Goal: Task Accomplishment & Management: Use online tool/utility

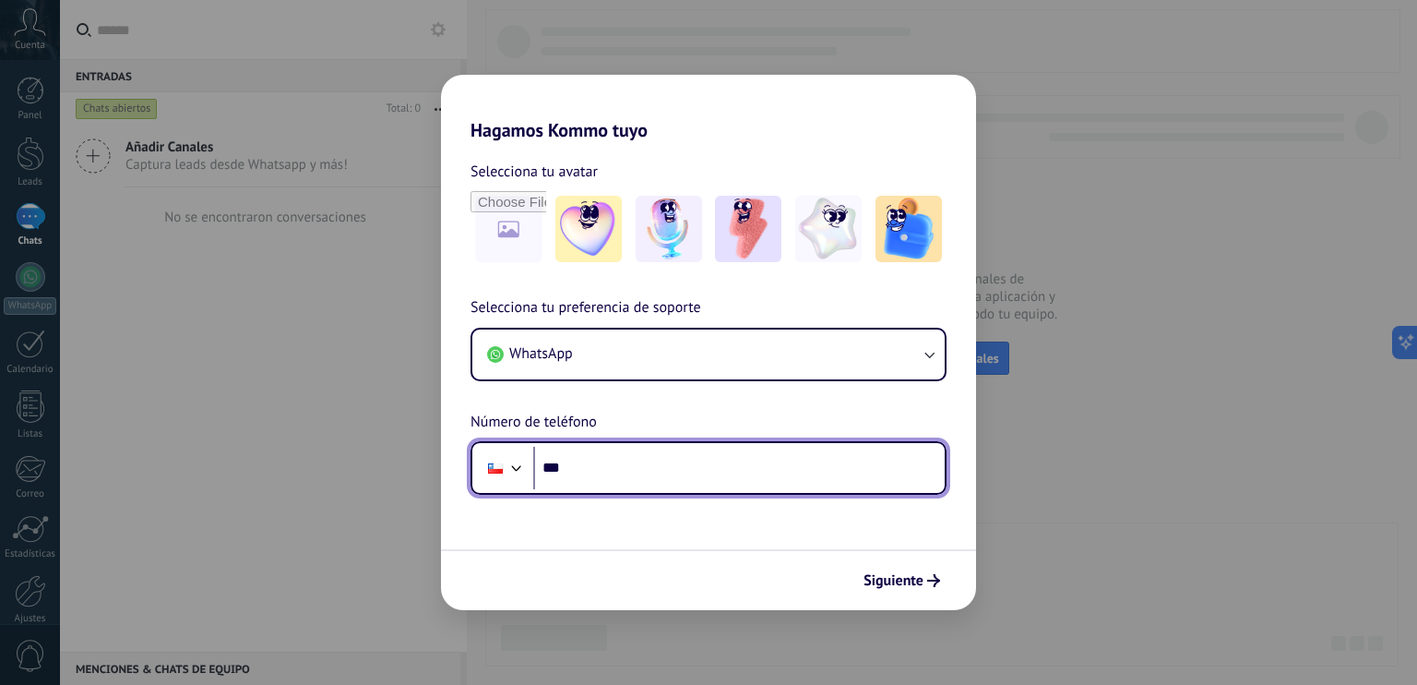
click at [602, 471] on input "***" at bounding box center [738, 468] width 411 height 42
type input "**********"
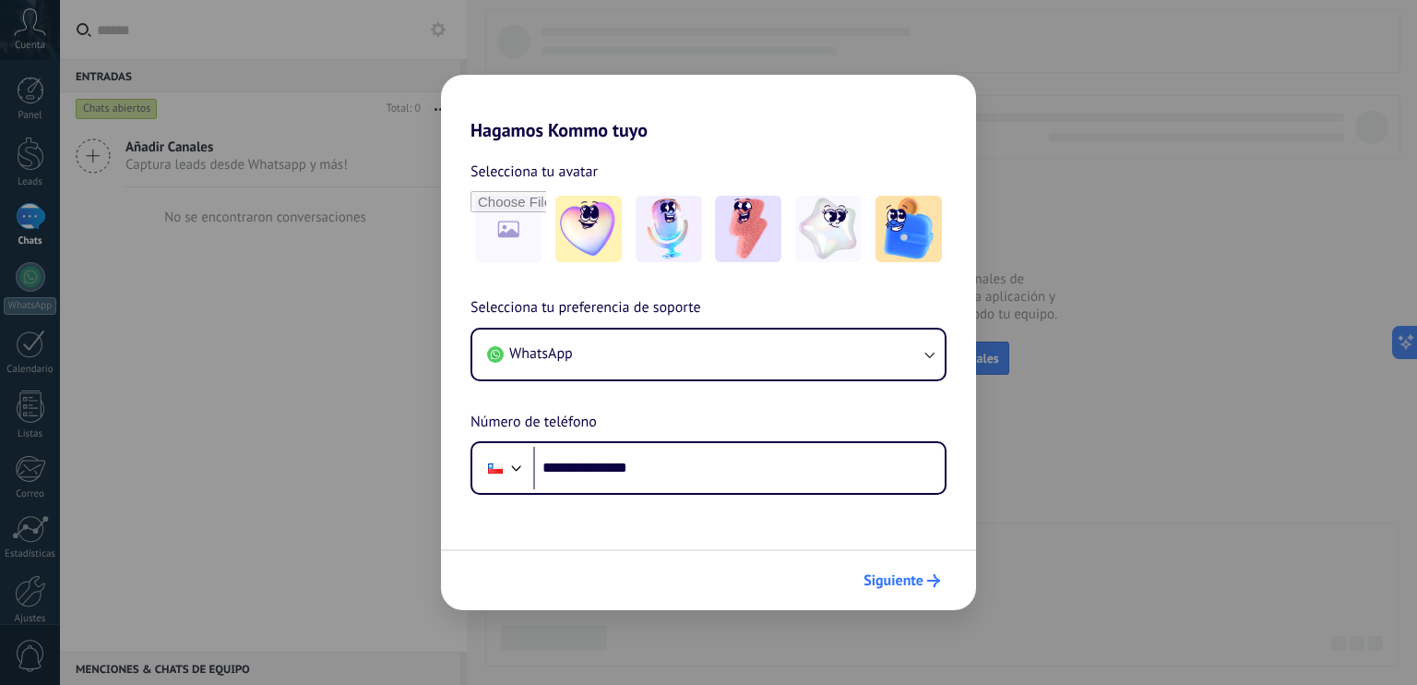
click at [924, 579] on span "Siguiente" at bounding box center [902, 580] width 77 height 13
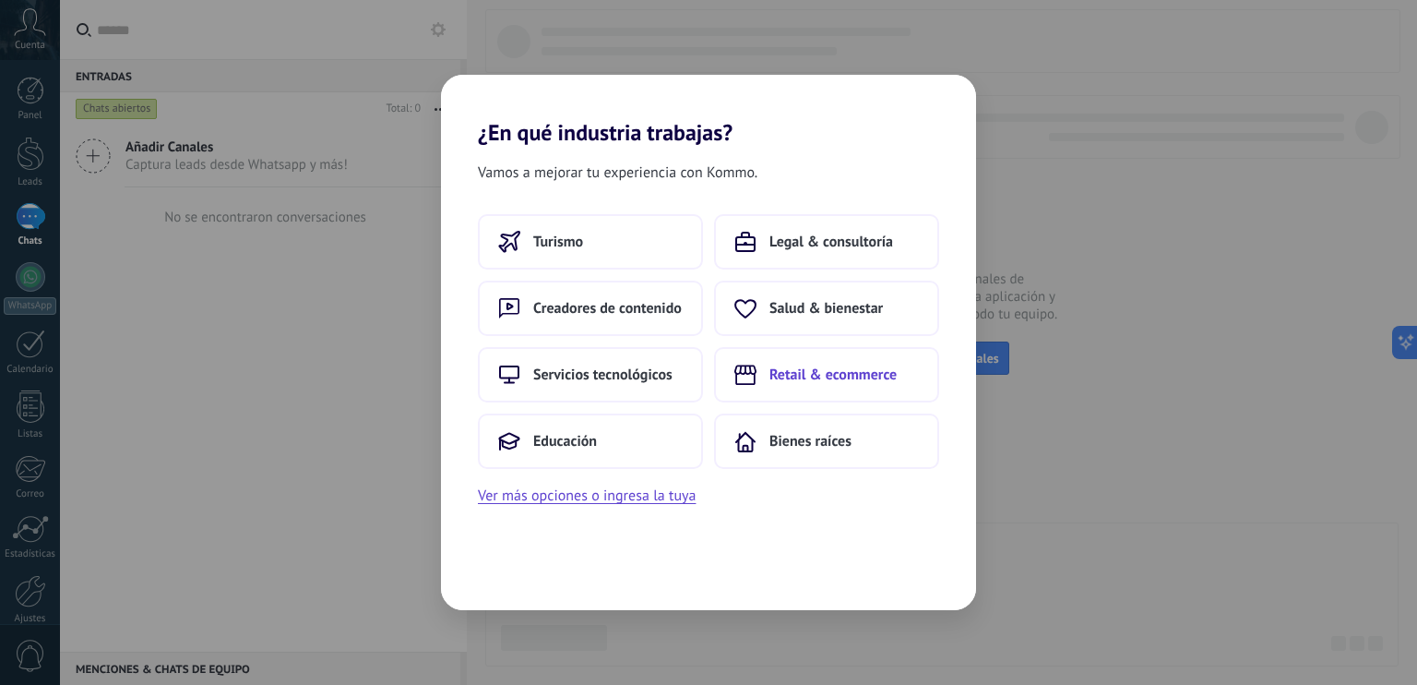
click at [813, 380] on span "Retail & ecommerce" at bounding box center [832, 374] width 127 height 18
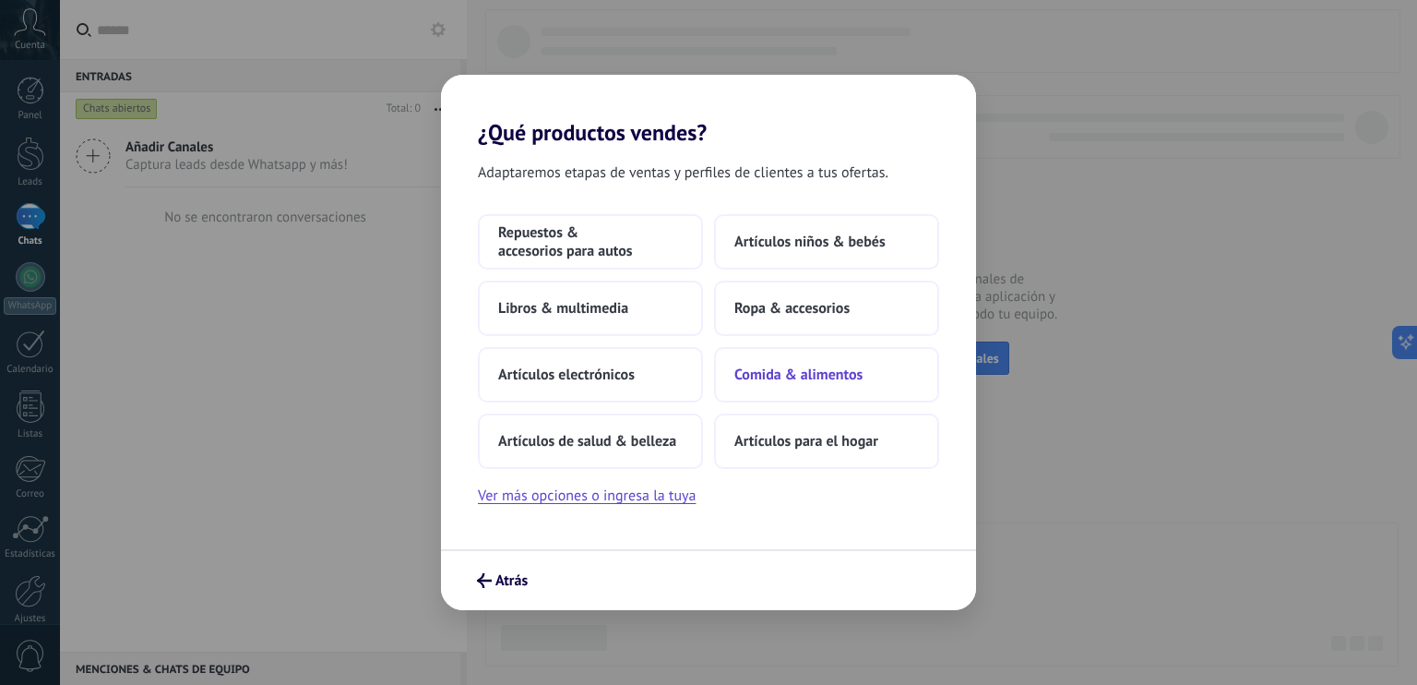
click at [830, 377] on span "Comida & alimentos" at bounding box center [798, 374] width 128 height 18
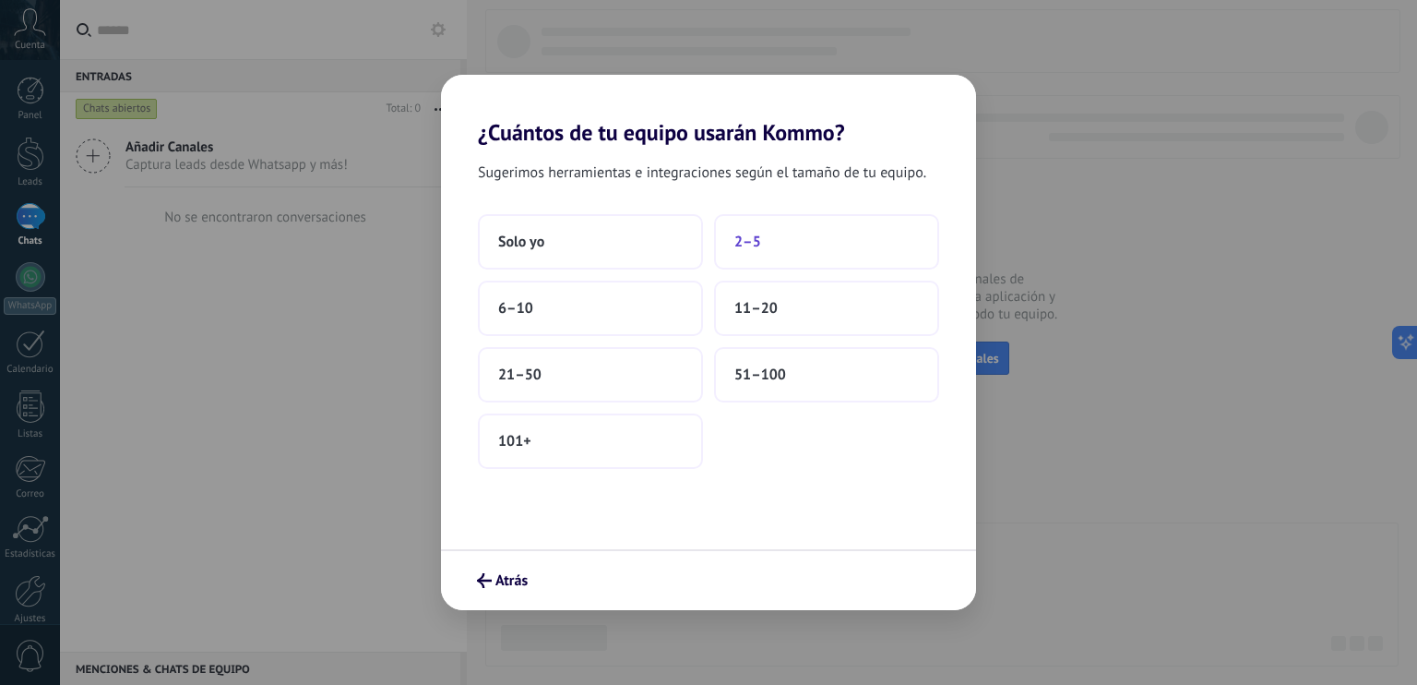
click at [769, 233] on button "2–5" at bounding box center [826, 241] width 225 height 55
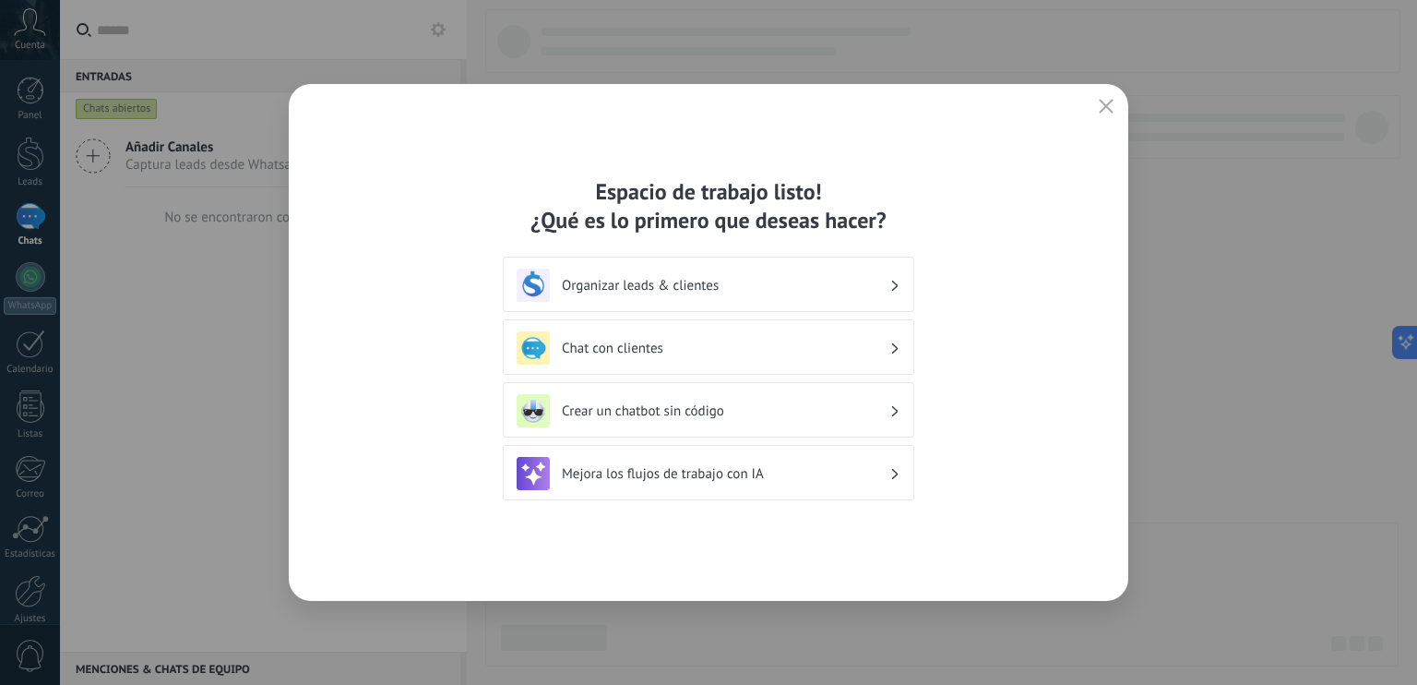
click at [897, 285] on use at bounding box center [895, 285] width 6 height 10
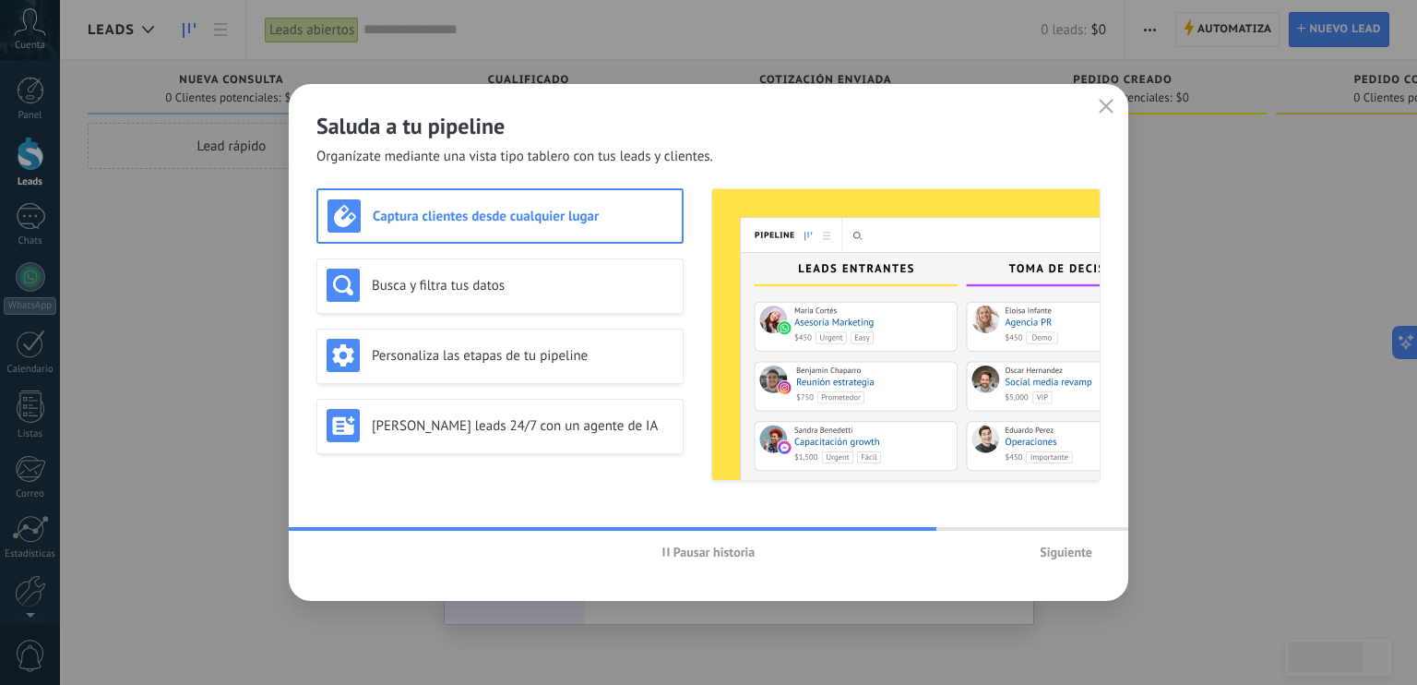
click at [1056, 551] on span "Siguiente" at bounding box center [1066, 551] width 53 height 13
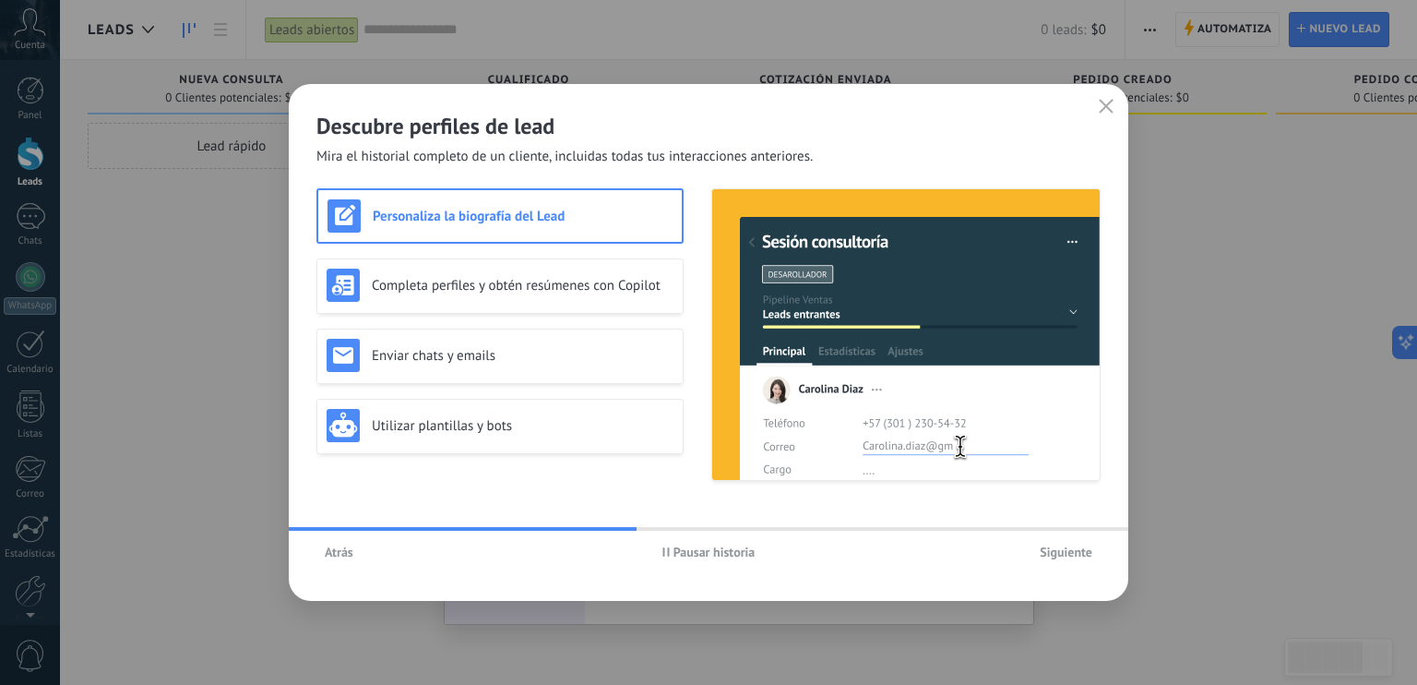
click at [1078, 551] on span "Siguiente" at bounding box center [1066, 551] width 53 height 13
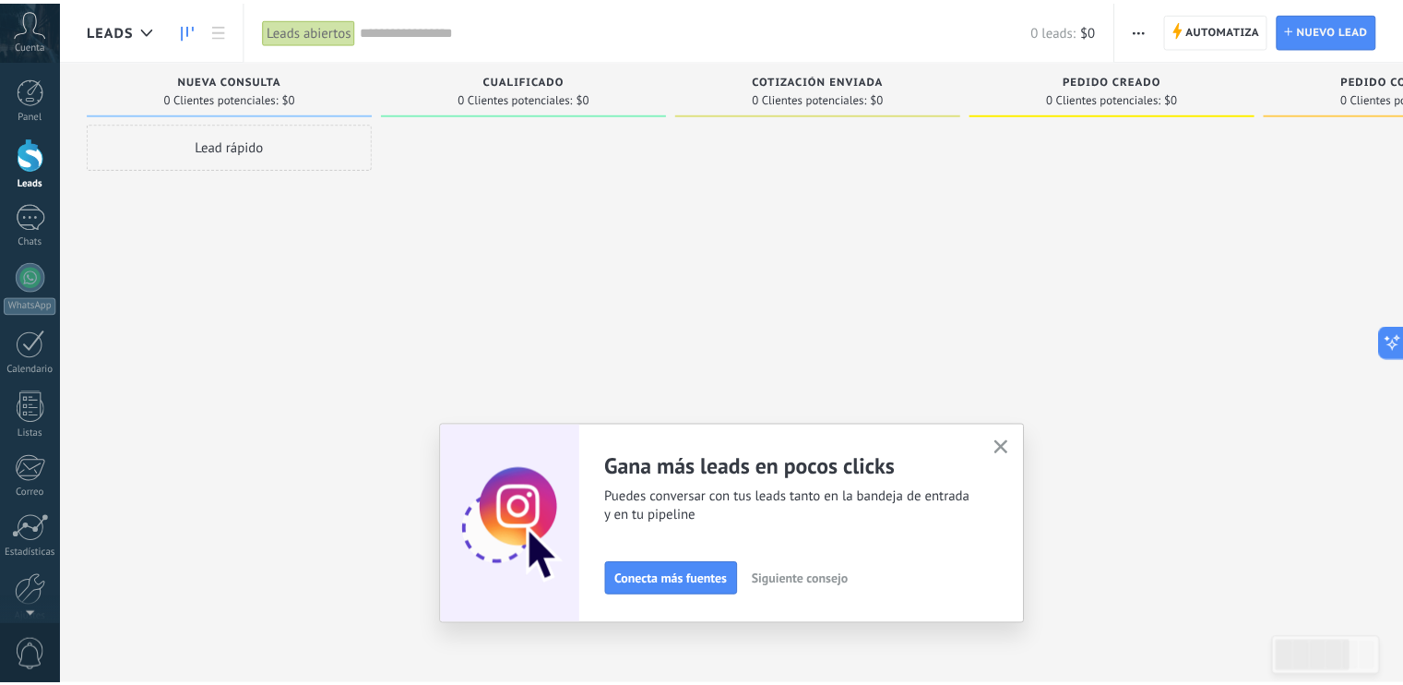
scroll to position [82, 0]
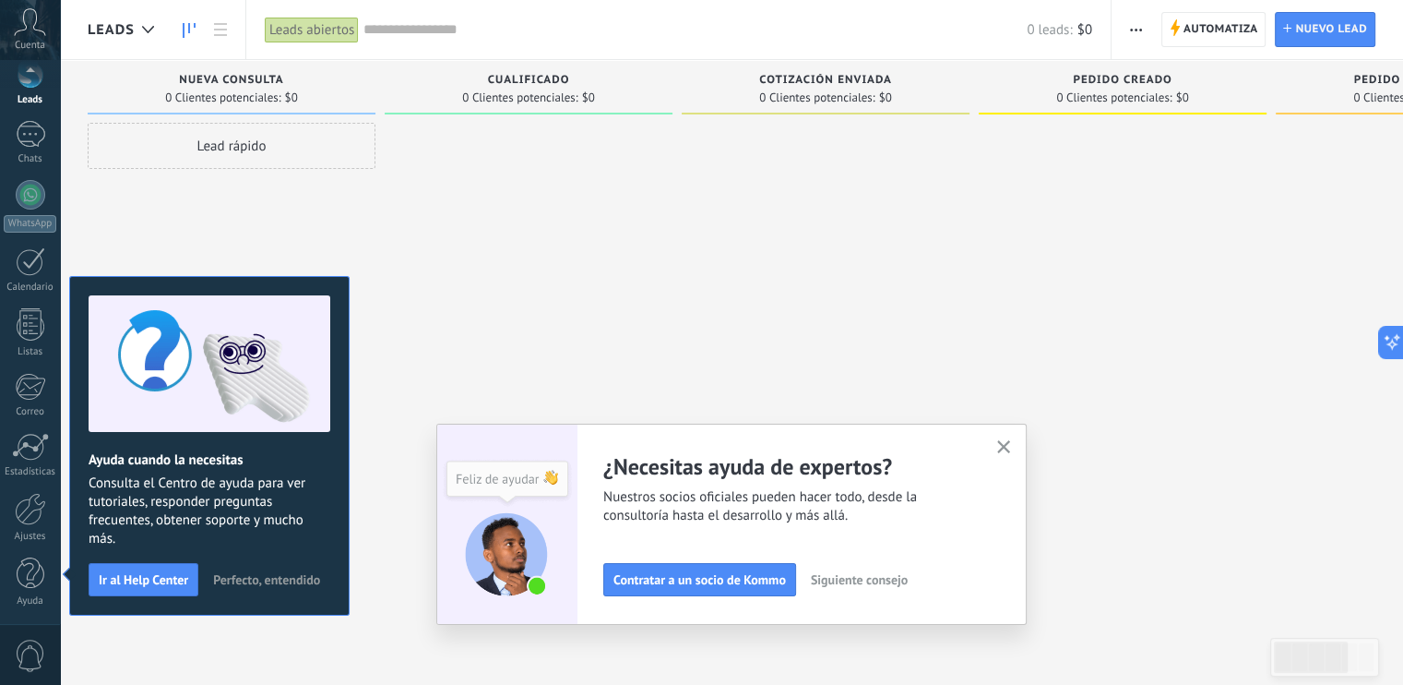
click at [762, 165] on div at bounding box center [826, 345] width 288 height 444
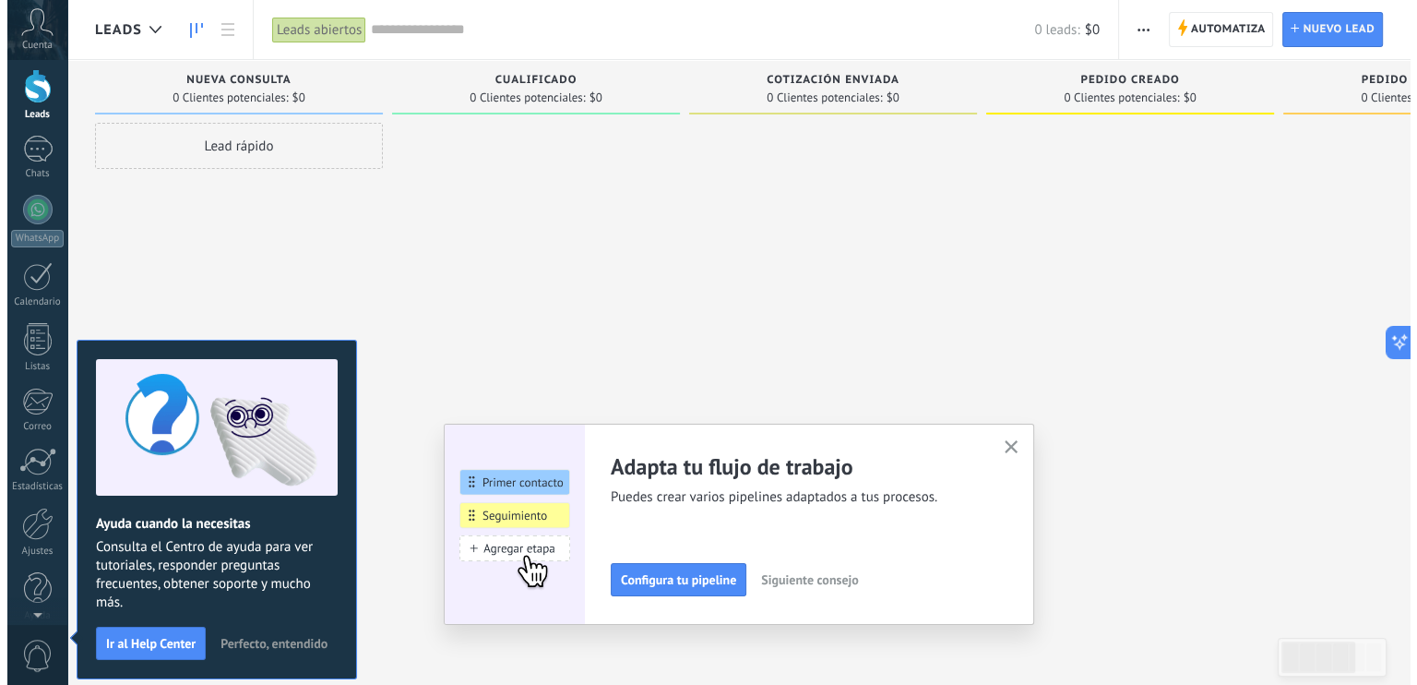
scroll to position [0, 0]
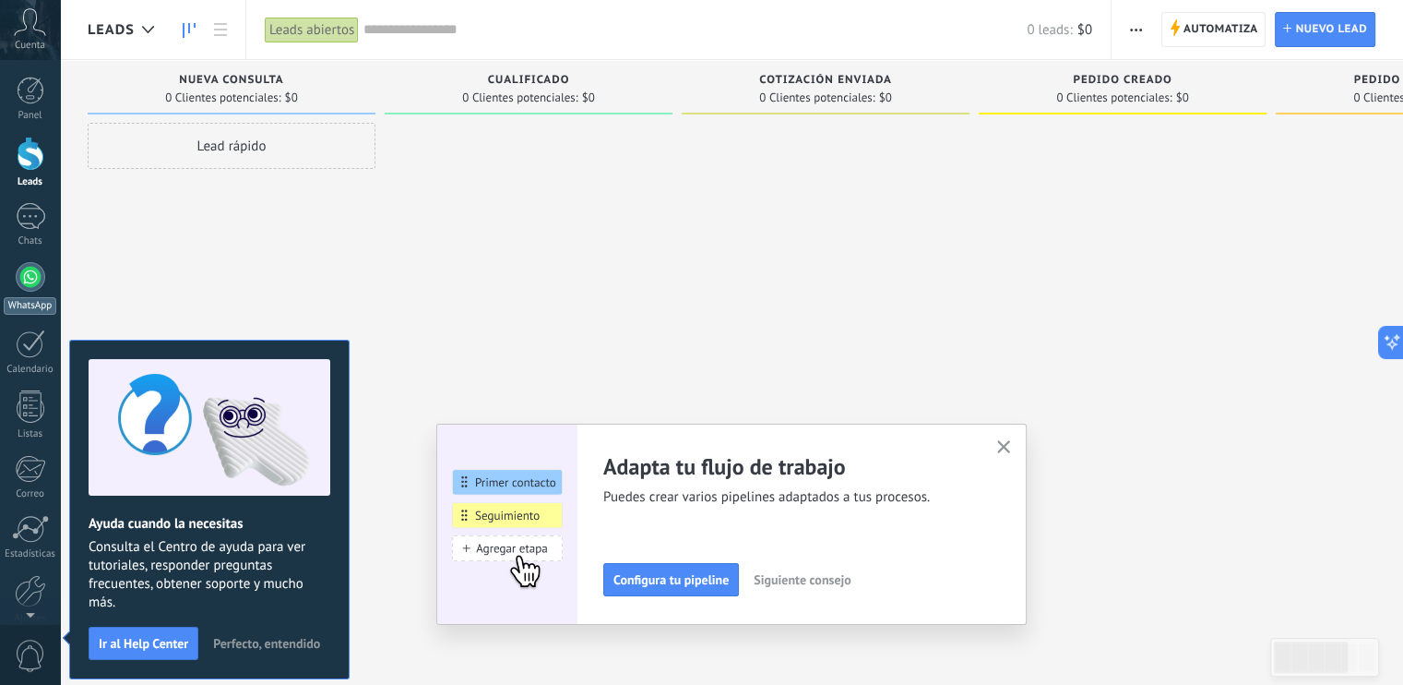
click at [27, 279] on div at bounding box center [31, 277] width 30 height 30
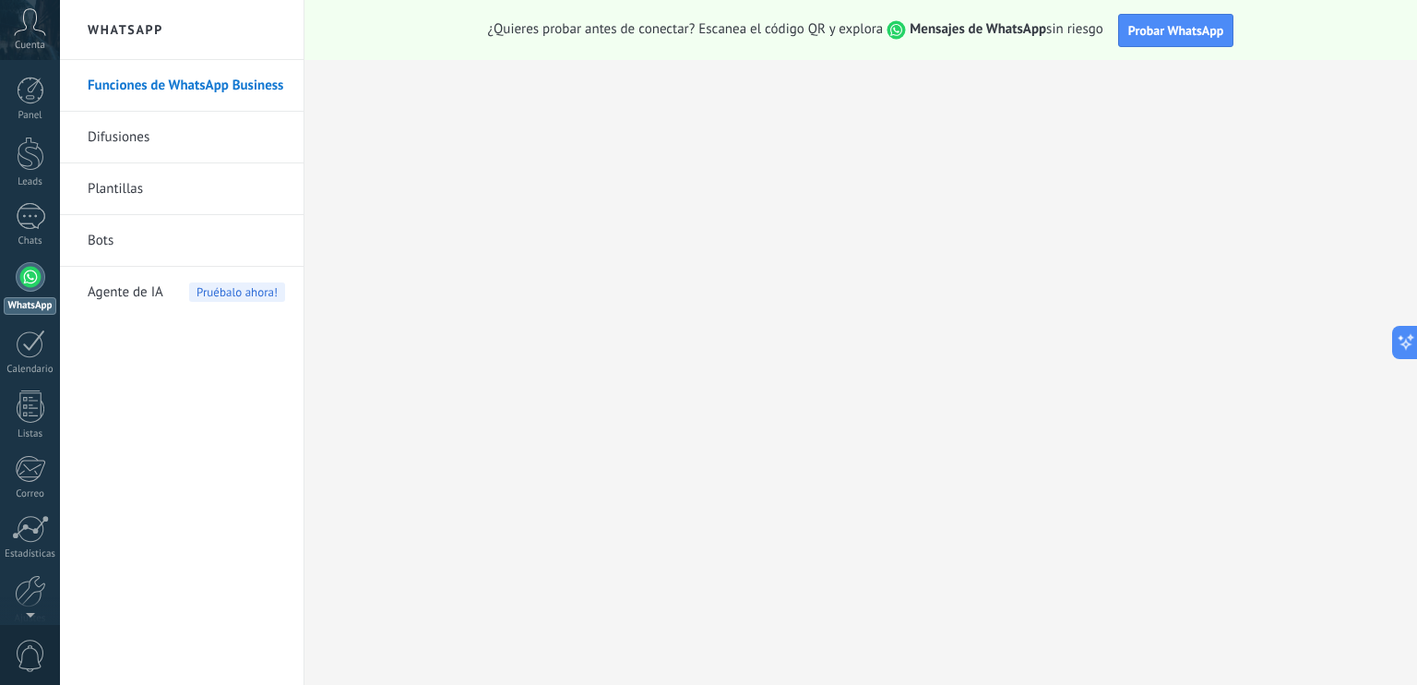
click at [173, 86] on link "Funciones de WhatsApp Business" at bounding box center [186, 86] width 197 height 52
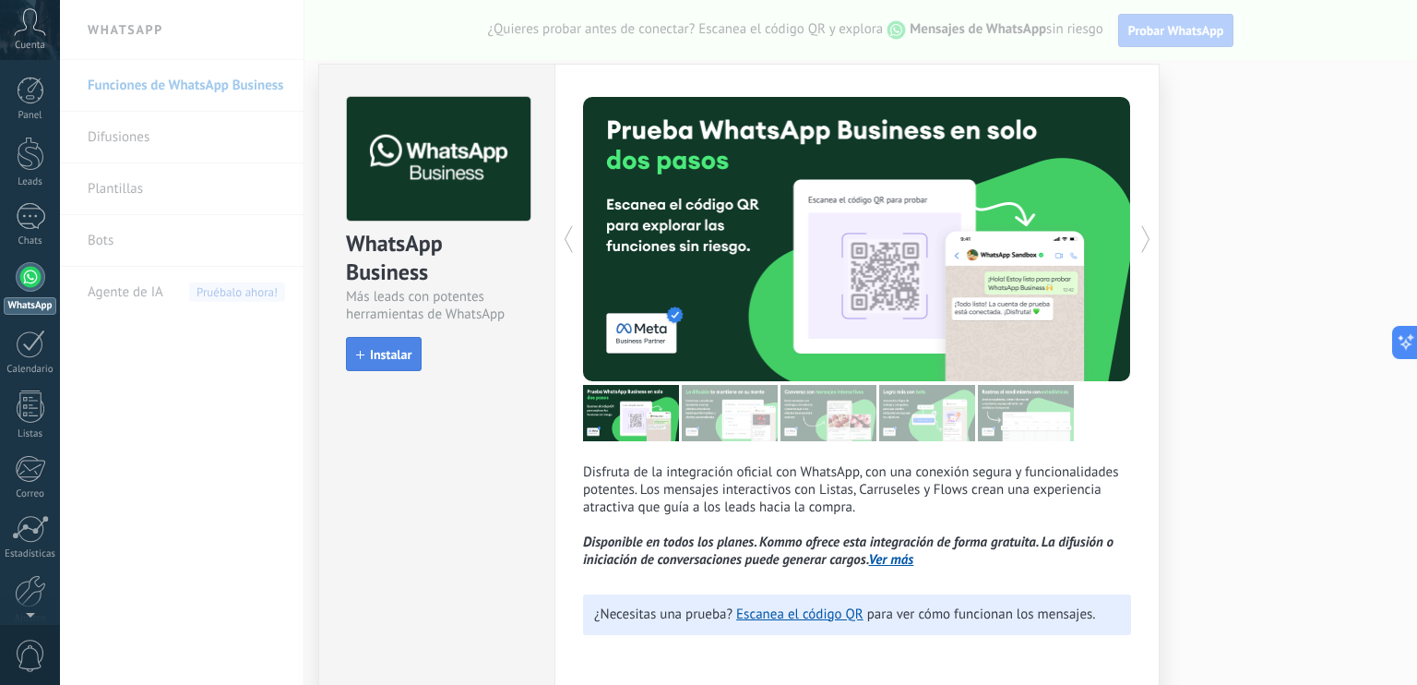
click at [379, 360] on span "Instalar" at bounding box center [391, 354] width 42 height 13
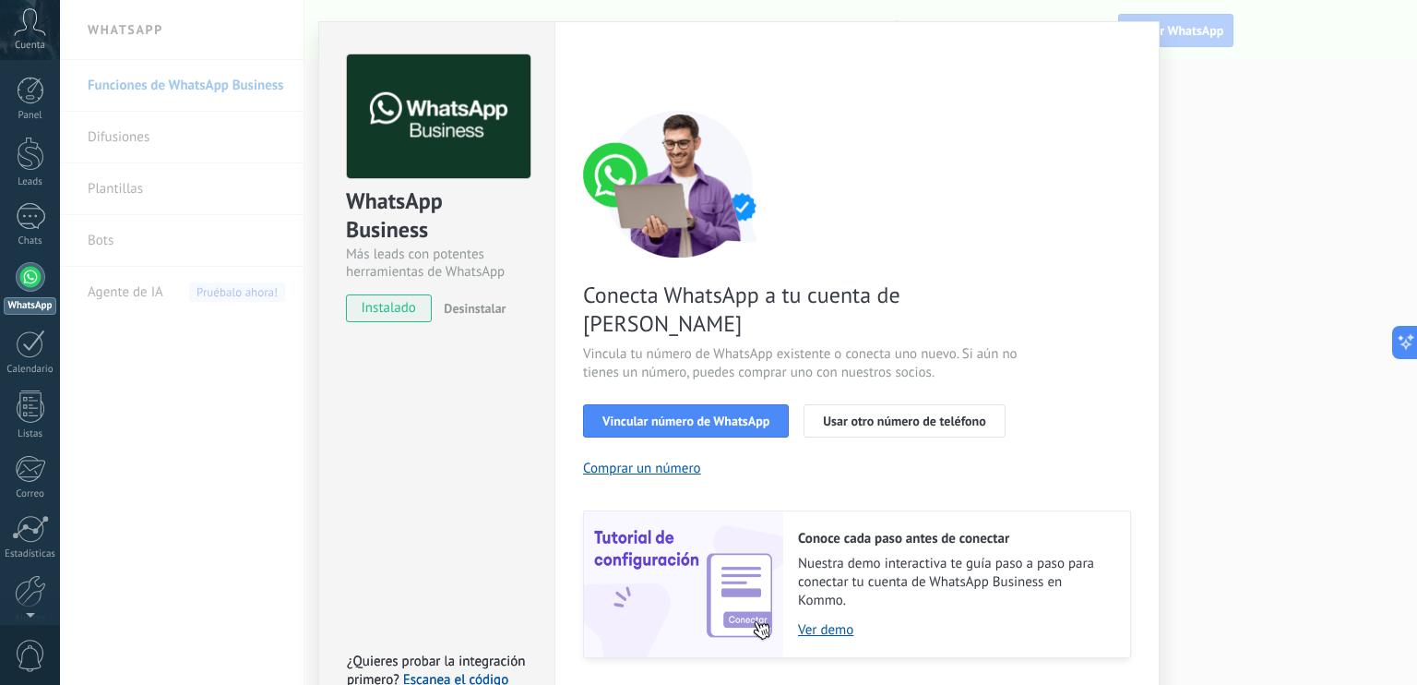
scroll to position [74, 0]
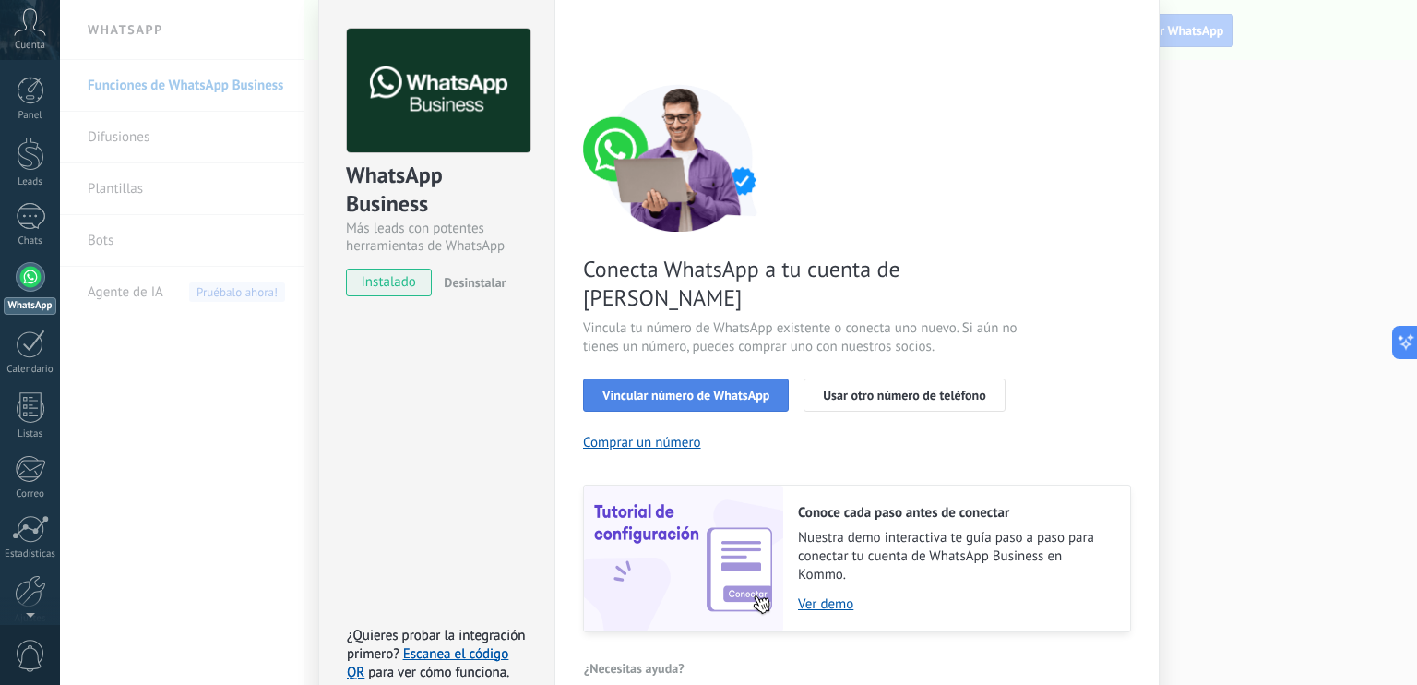
click at [672, 388] on span "Vincular número de WhatsApp" at bounding box center [685, 394] width 167 height 13
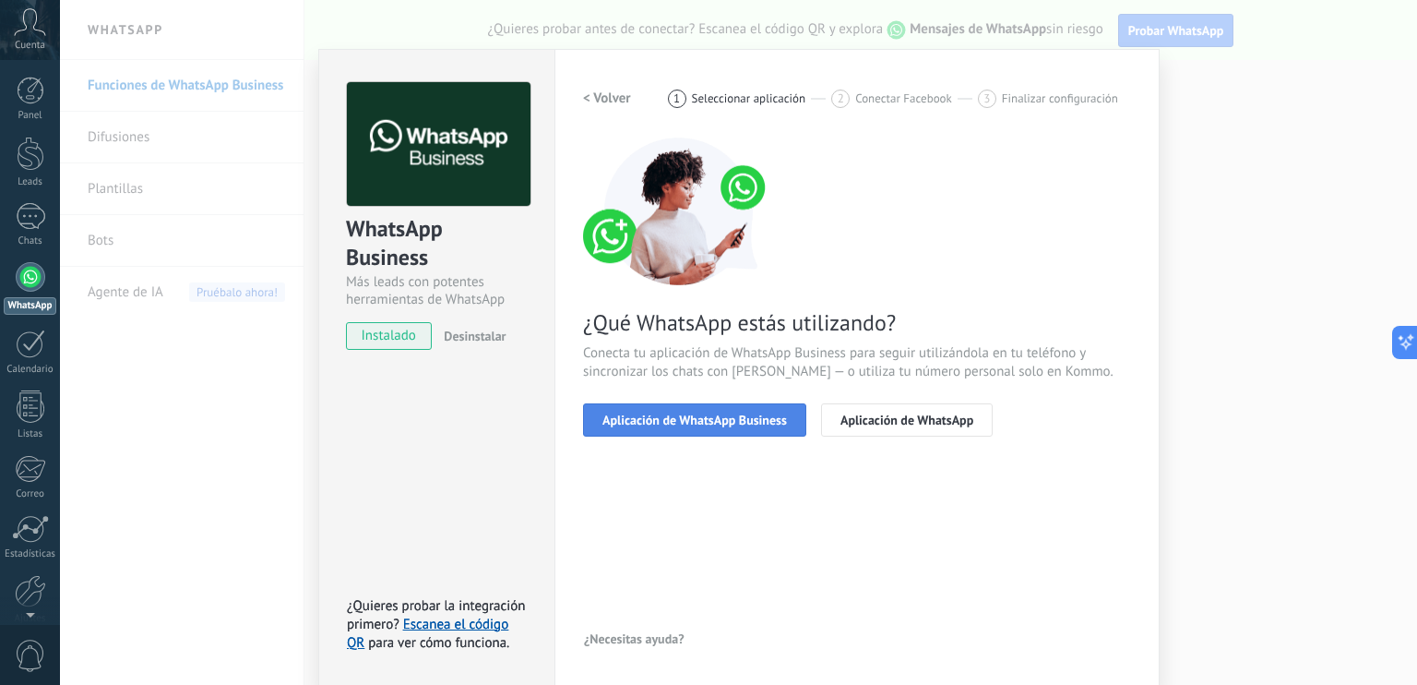
click at [720, 420] on span "Aplicación de WhatsApp Business" at bounding box center [694, 419] width 185 height 13
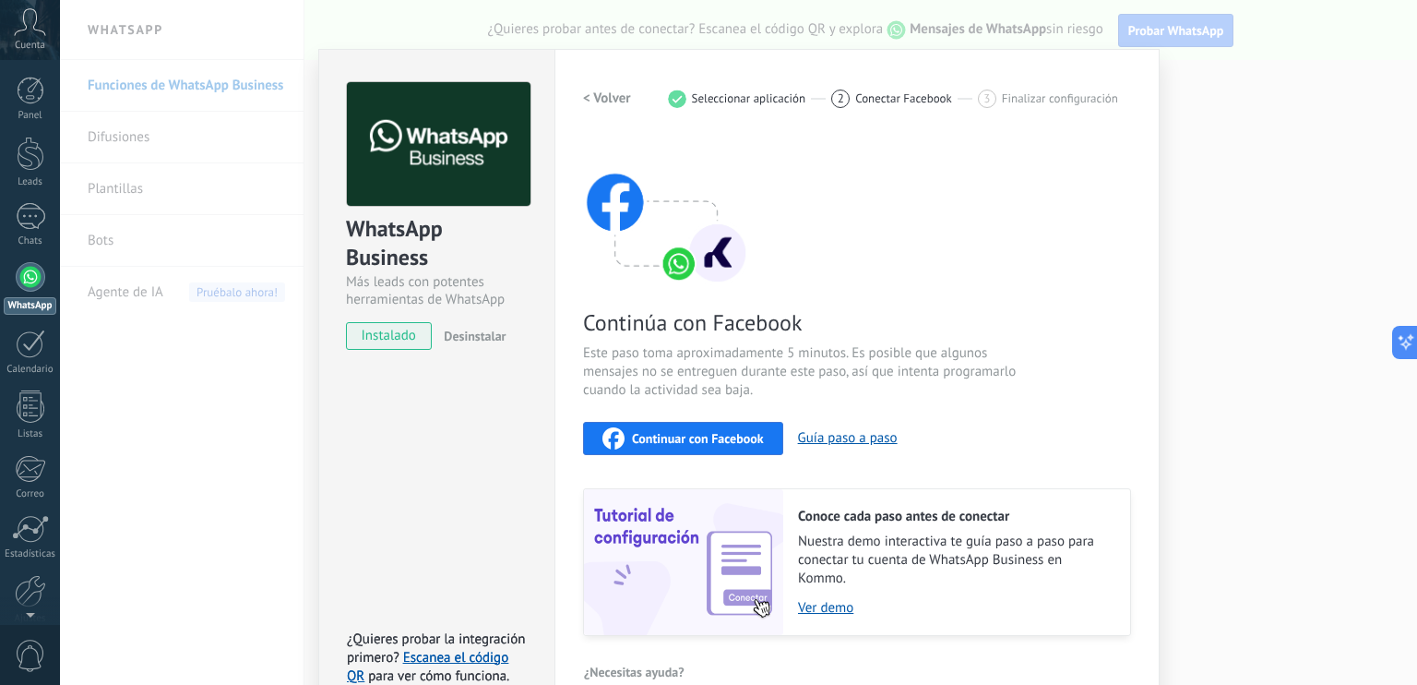
click at [685, 442] on span "Continuar con Facebook" at bounding box center [698, 438] width 132 height 13
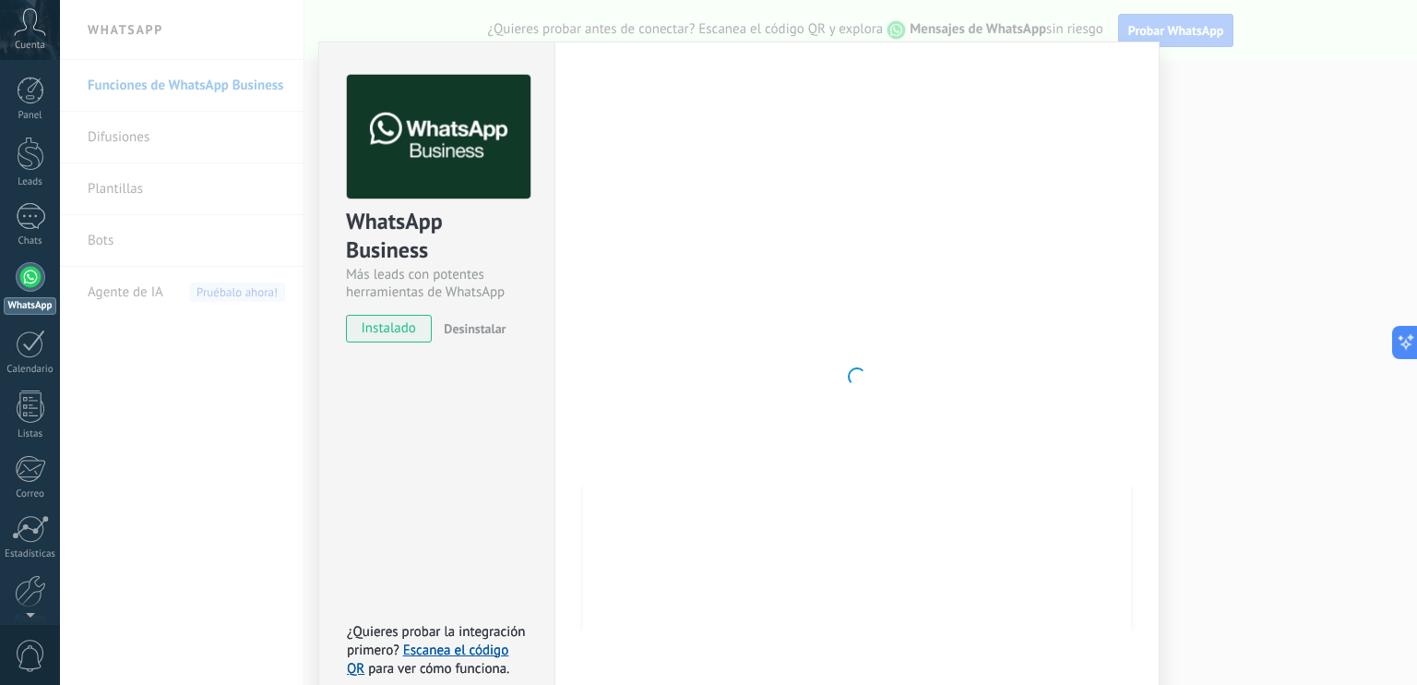
scroll to position [52, 0]
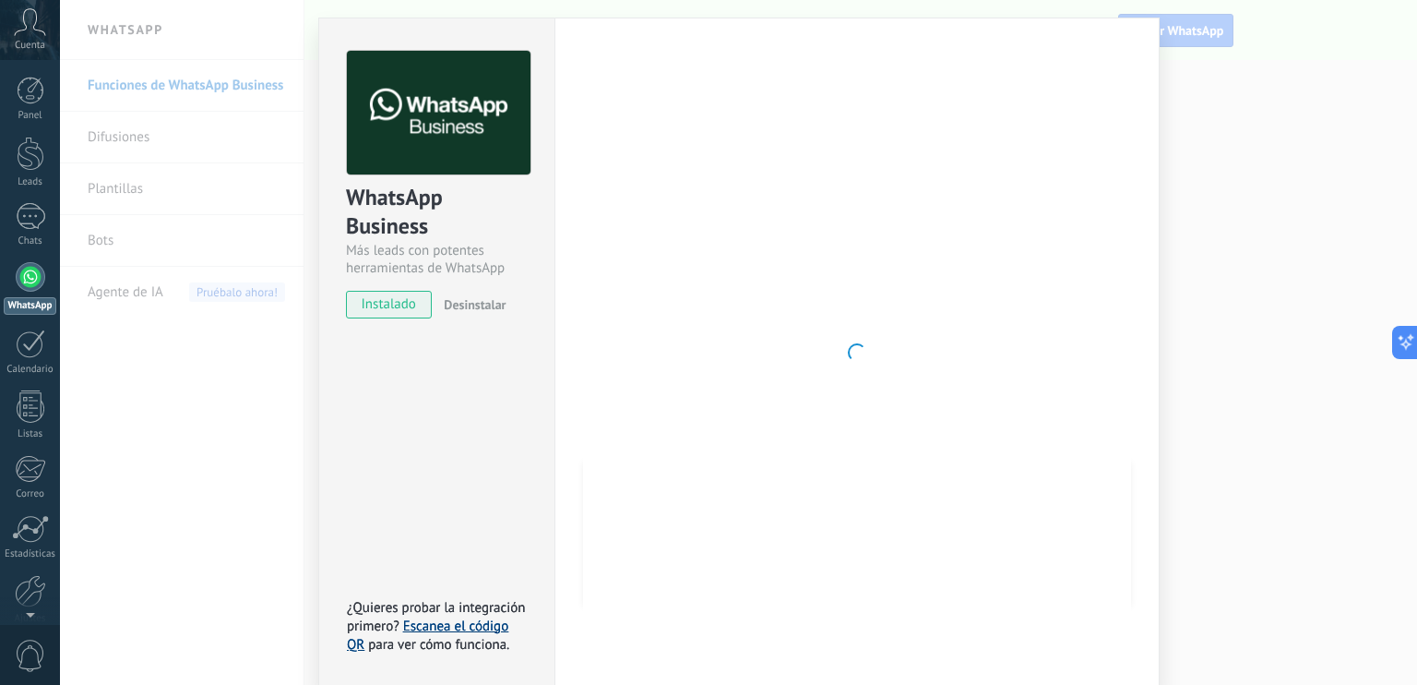
click at [440, 624] on link "Escanea el código QR" at bounding box center [427, 635] width 161 height 36
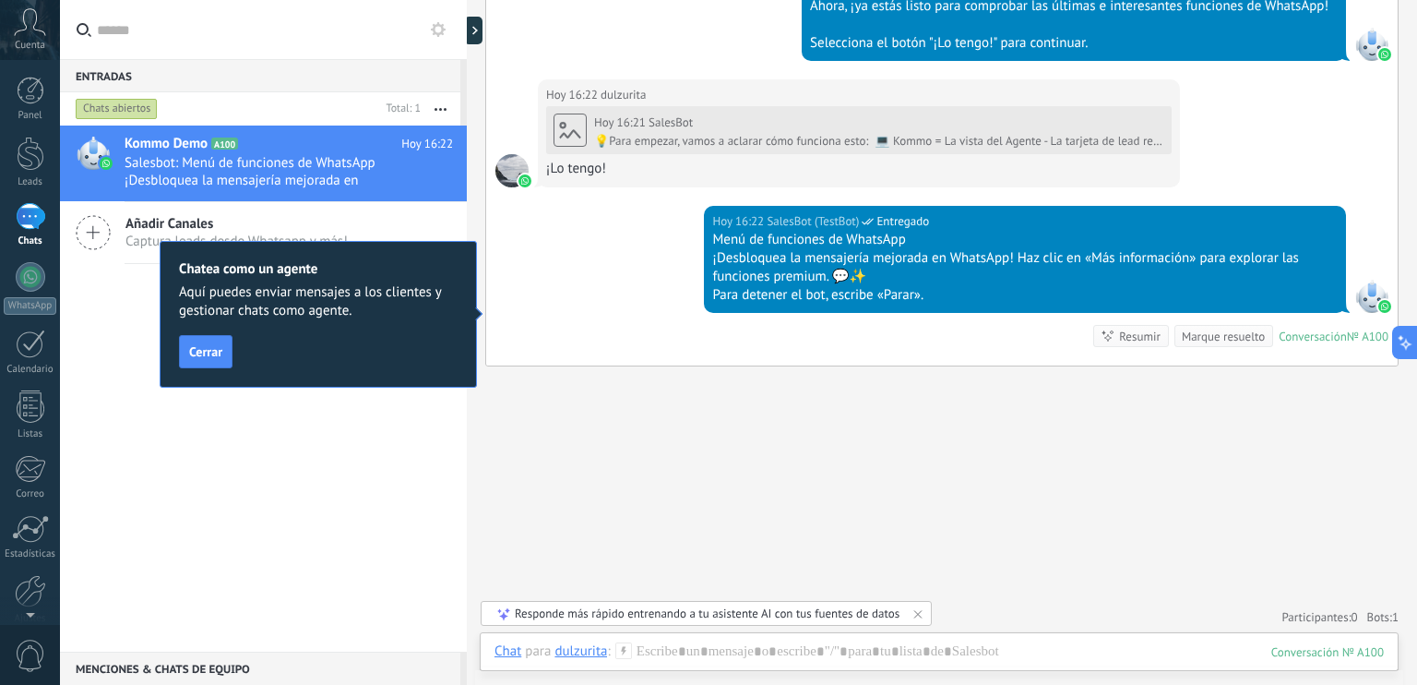
scroll to position [787, 0]
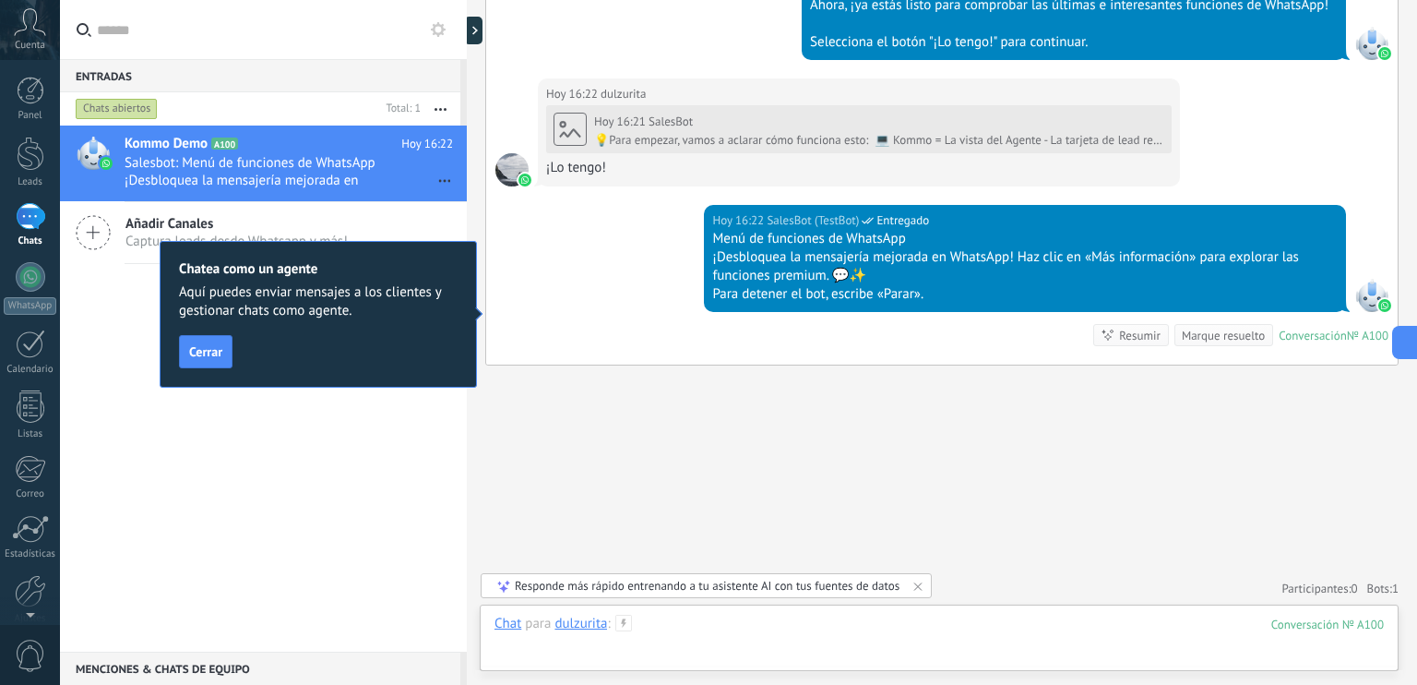
click at [683, 639] on div at bounding box center [939, 641] width 889 height 55
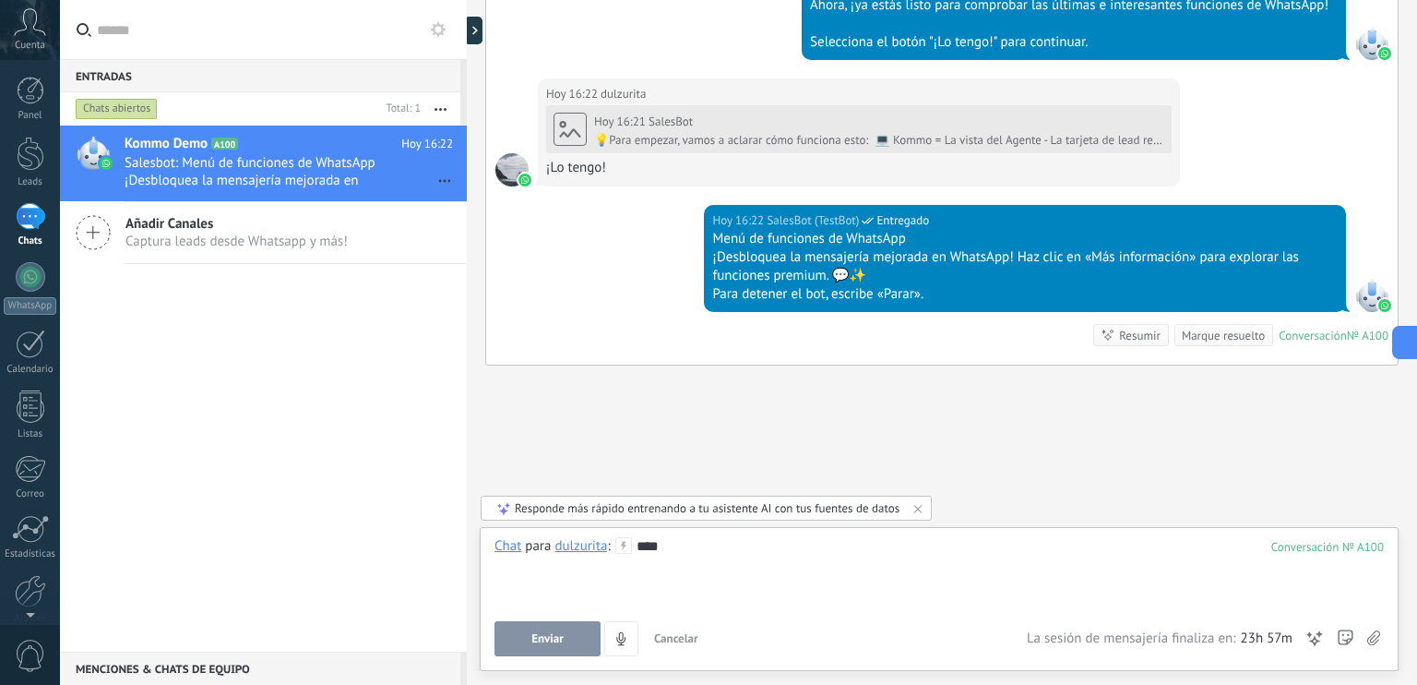
click at [537, 630] on button "Enviar" at bounding box center [548, 638] width 106 height 35
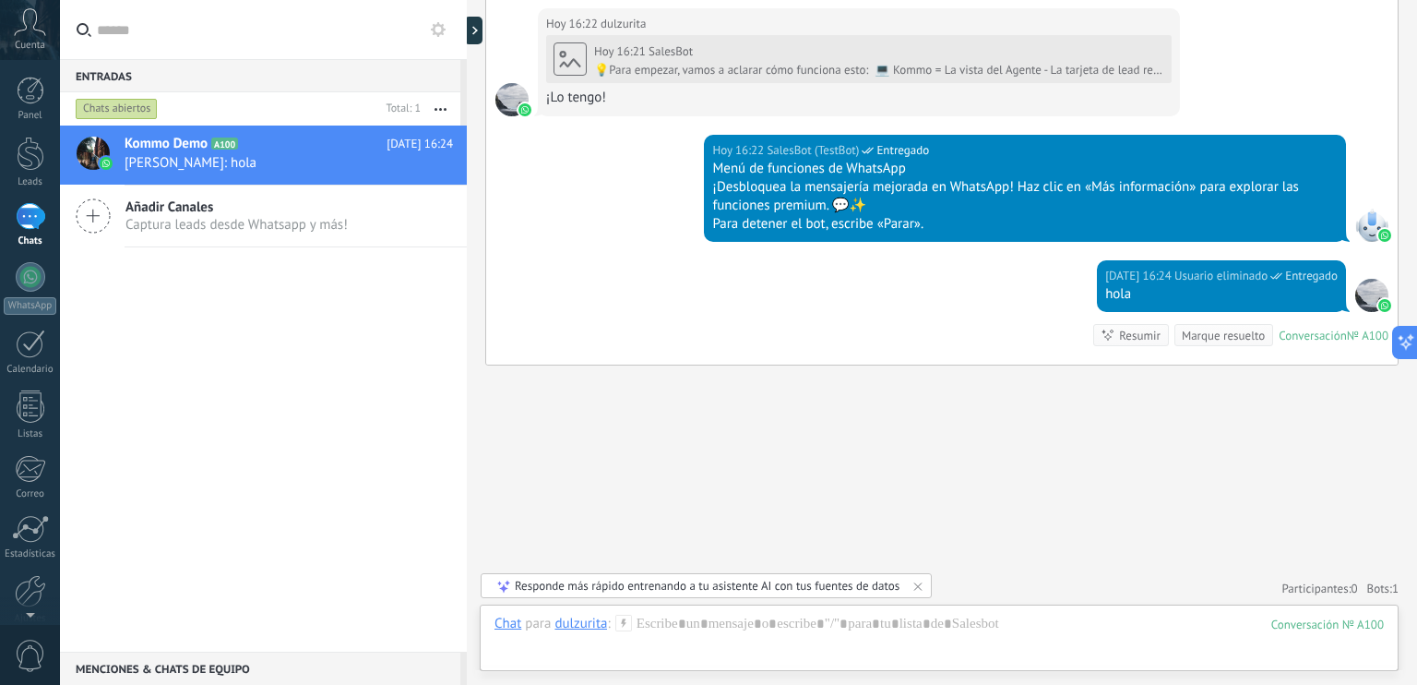
click at [1371, 286] on div at bounding box center [1371, 295] width 33 height 33
click at [1400, 340] on icon at bounding box center [1398, 342] width 19 height 19
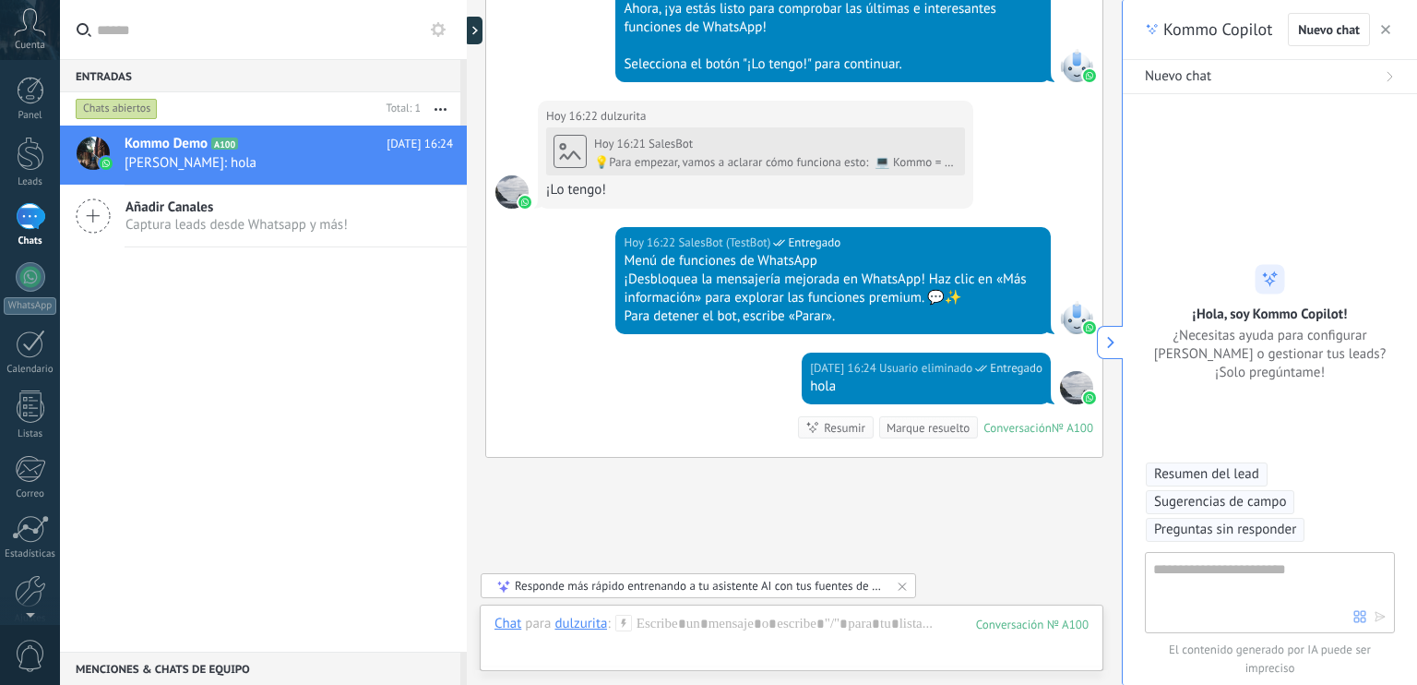
type textarea "**********"
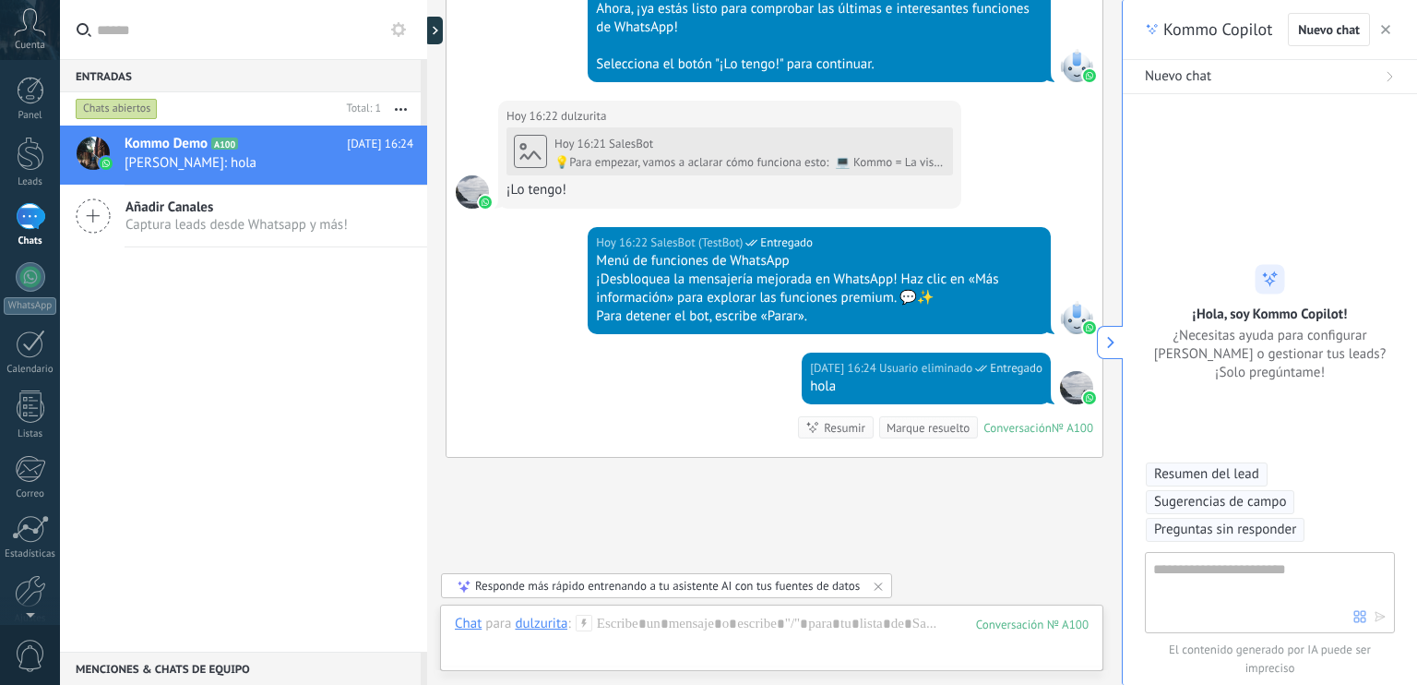
scroll to position [55, 0]
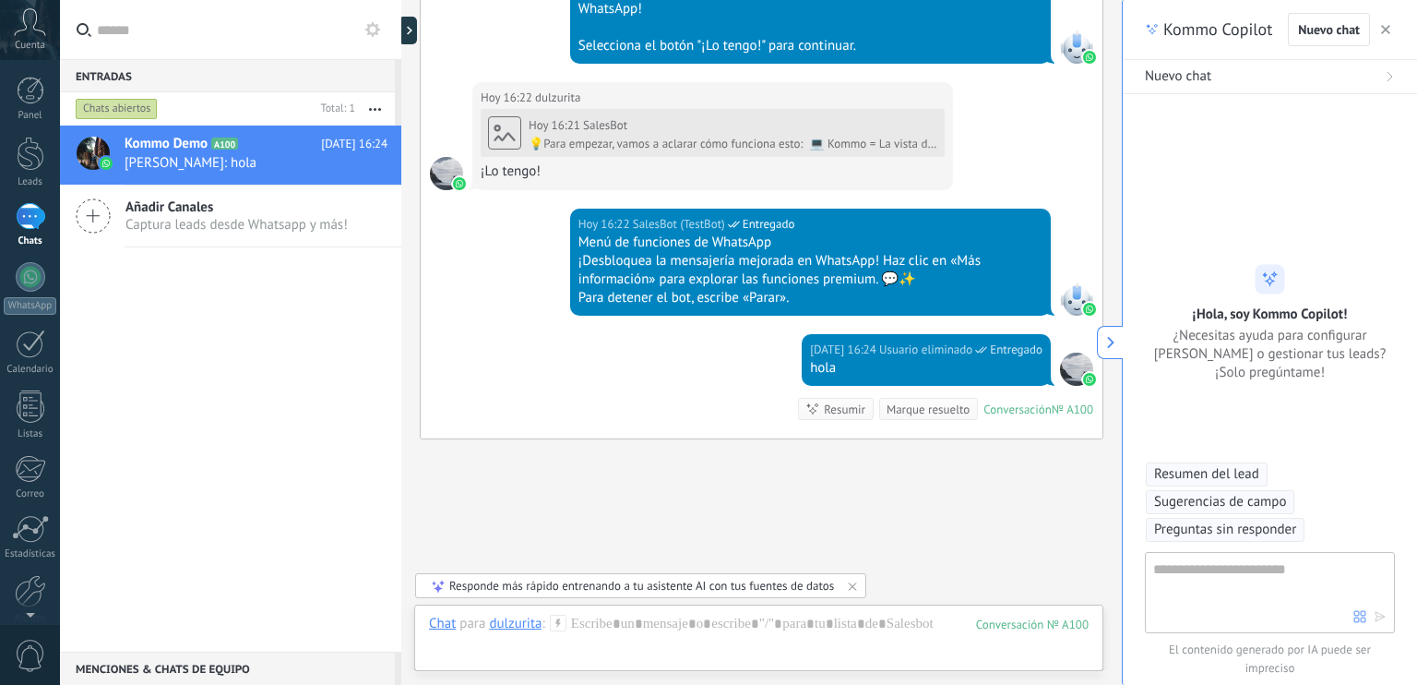
click at [1196, 573] on textarea at bounding box center [1253, 591] width 200 height 66
type textarea "**********"
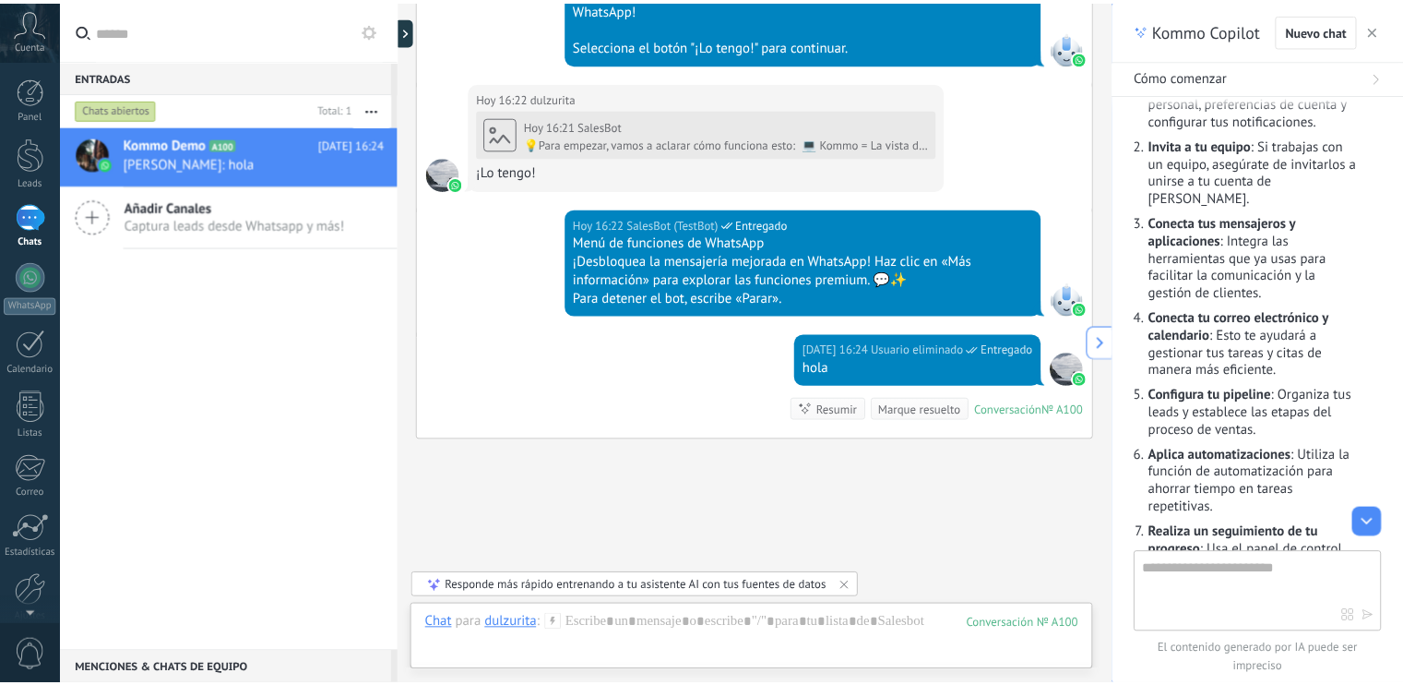
scroll to position [150, 0]
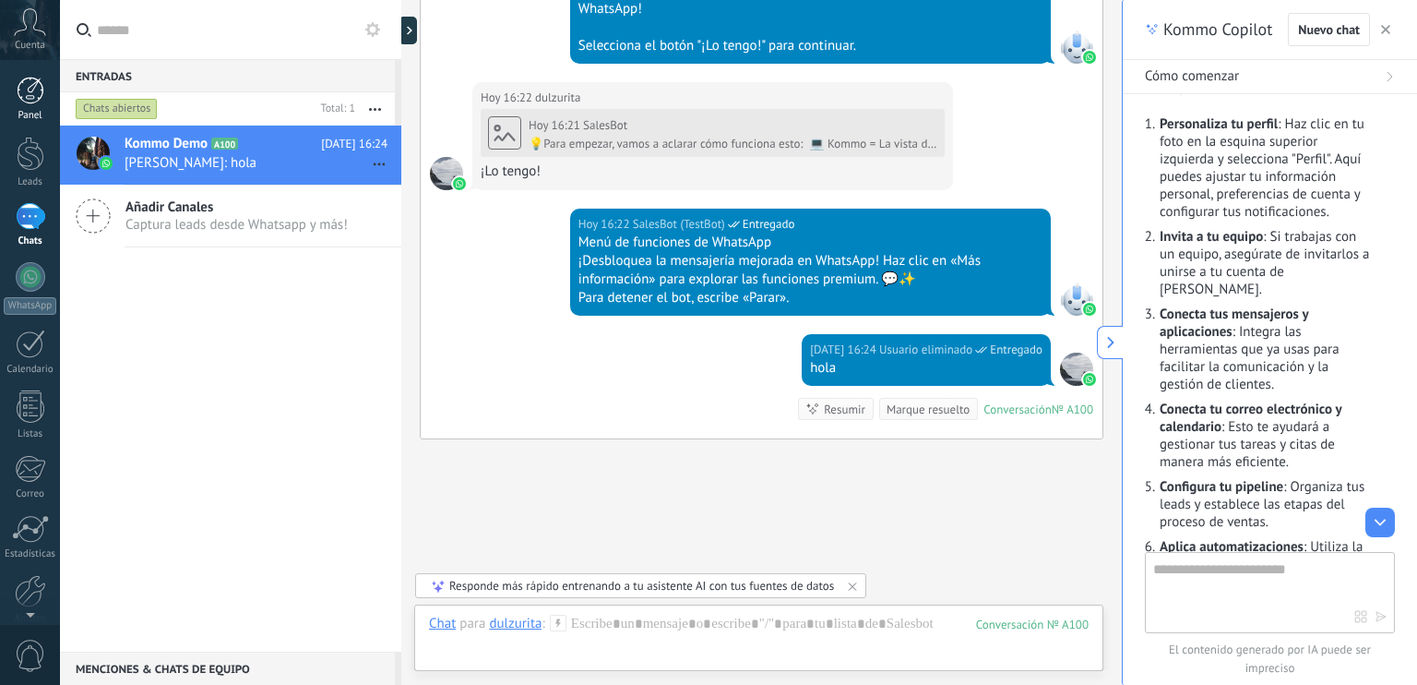
click at [32, 99] on div at bounding box center [31, 91] width 28 height 28
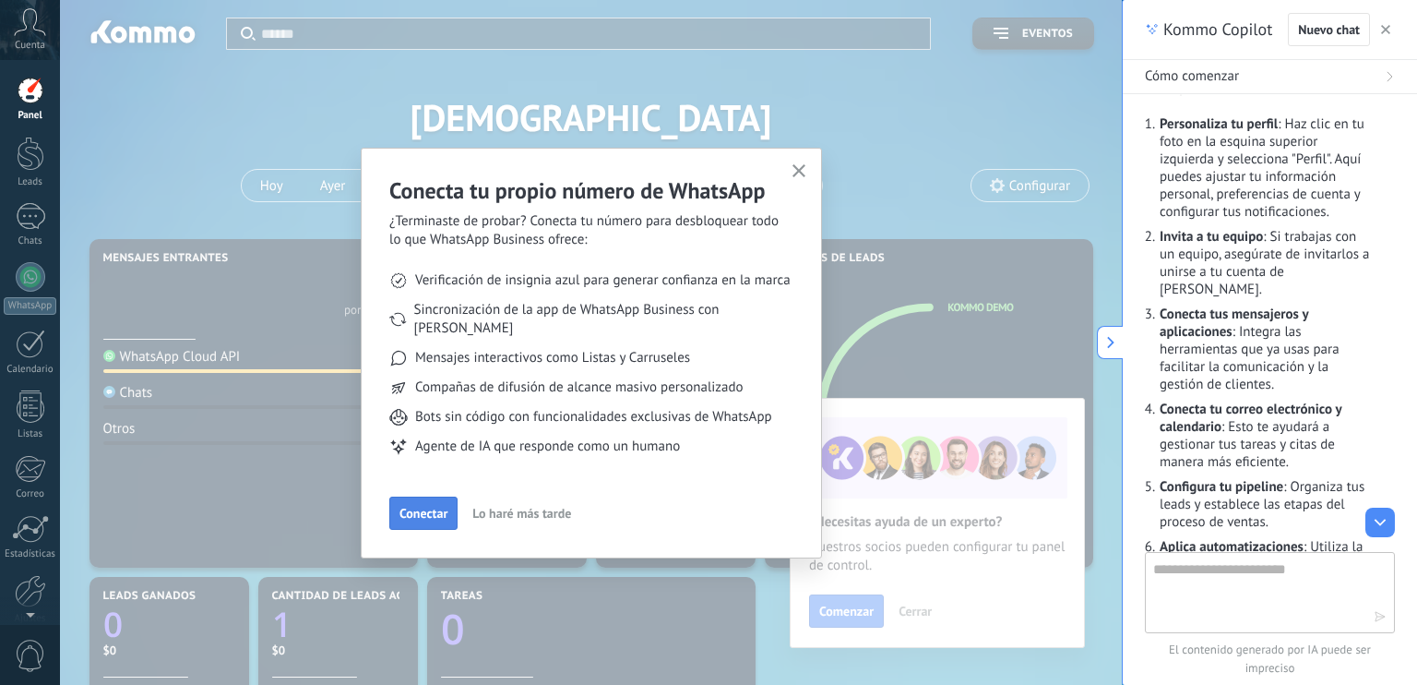
click at [434, 507] on span "Conectar" at bounding box center [423, 513] width 48 height 13
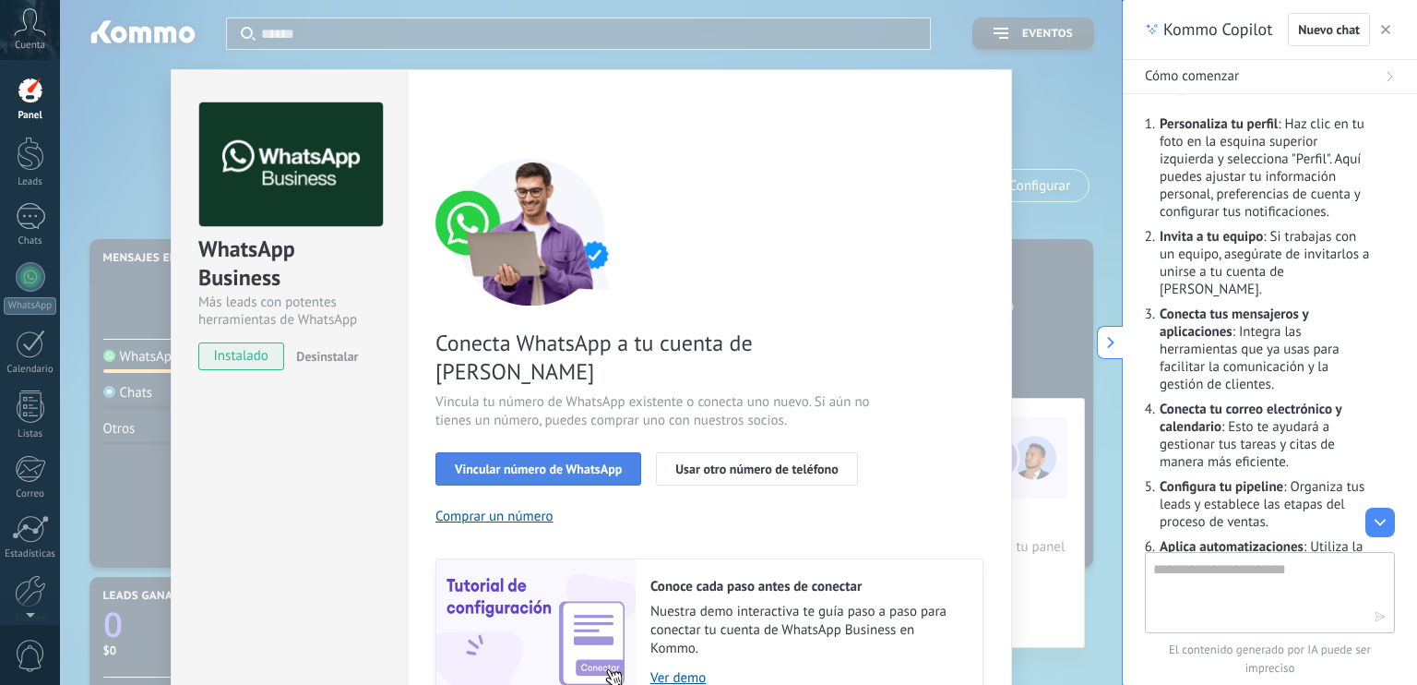
click at [573, 462] on span "Vincular número de WhatsApp" at bounding box center [538, 468] width 167 height 13
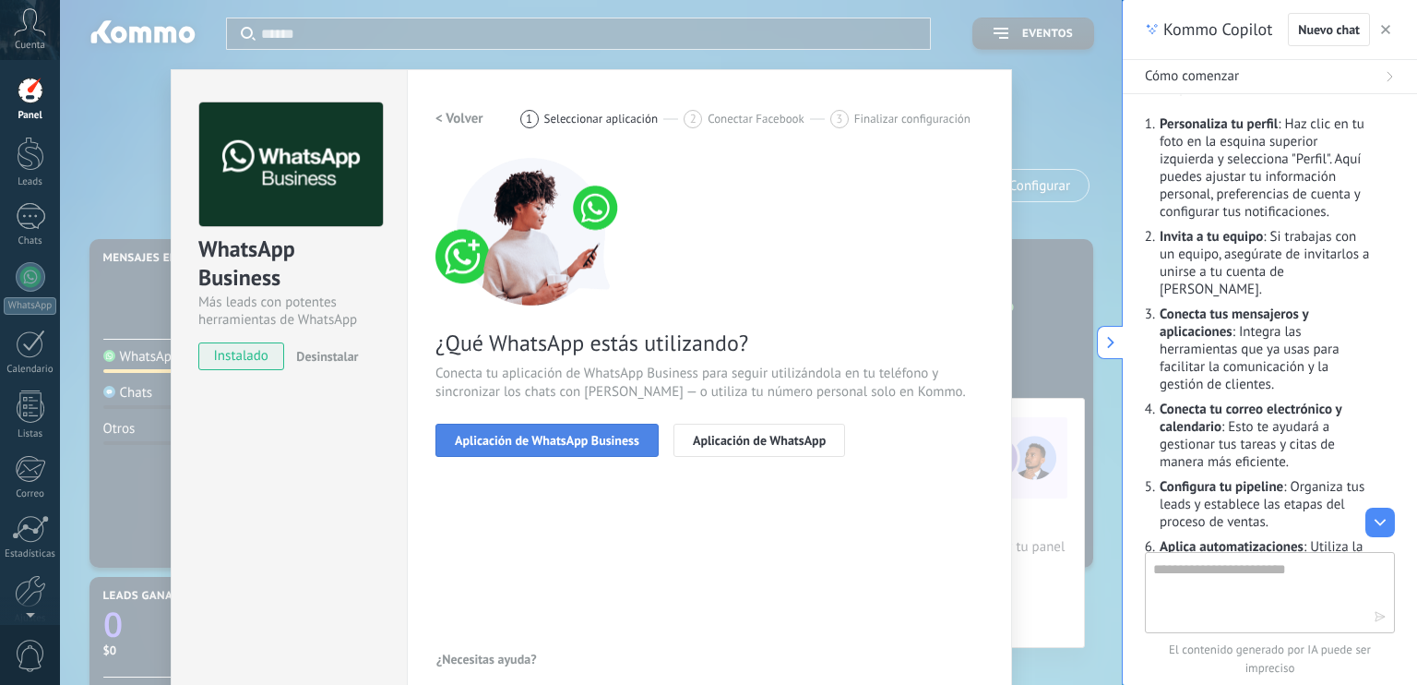
click at [572, 441] on span "Aplicación de WhatsApp Business" at bounding box center [547, 440] width 185 height 13
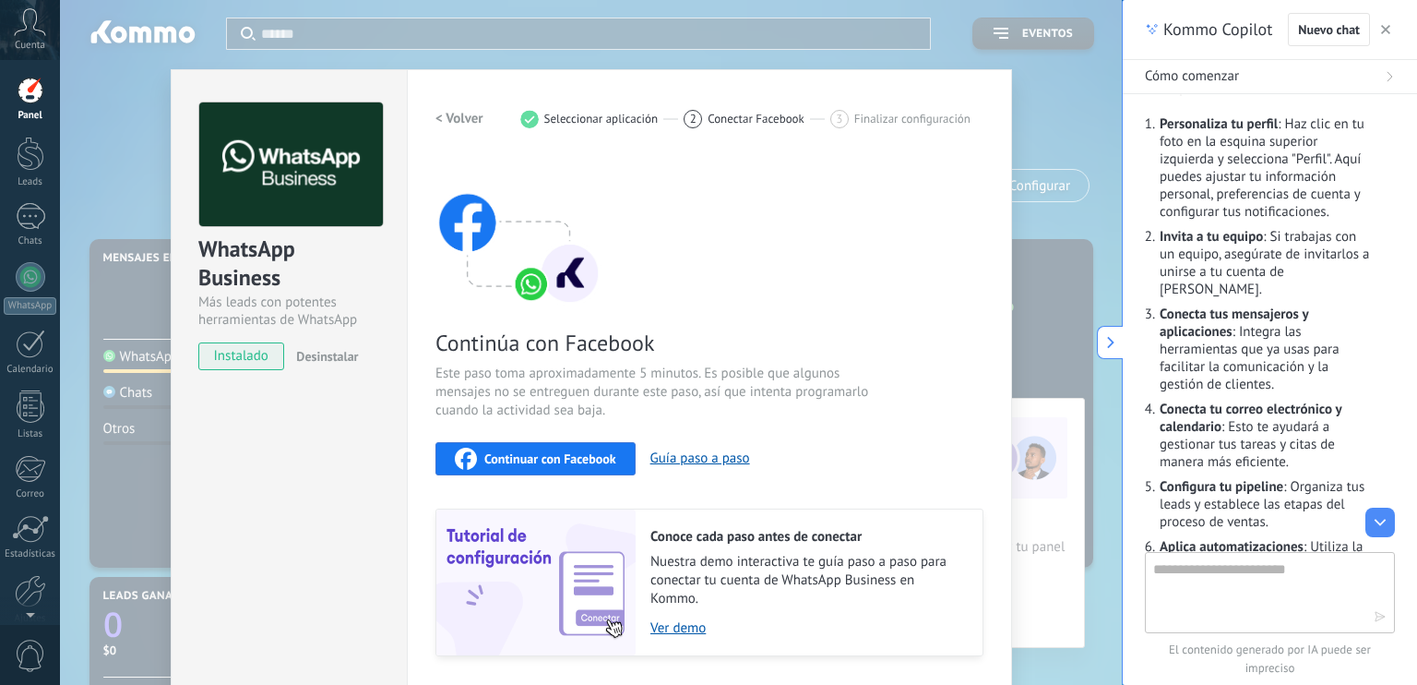
click at [539, 459] on span "Continuar con Facebook" at bounding box center [550, 458] width 132 height 13
click at [121, 115] on div "WhatsApp Business Más leads con potentes herramientas de WhatsApp instalado Des…" at bounding box center [591, 342] width 1062 height 685
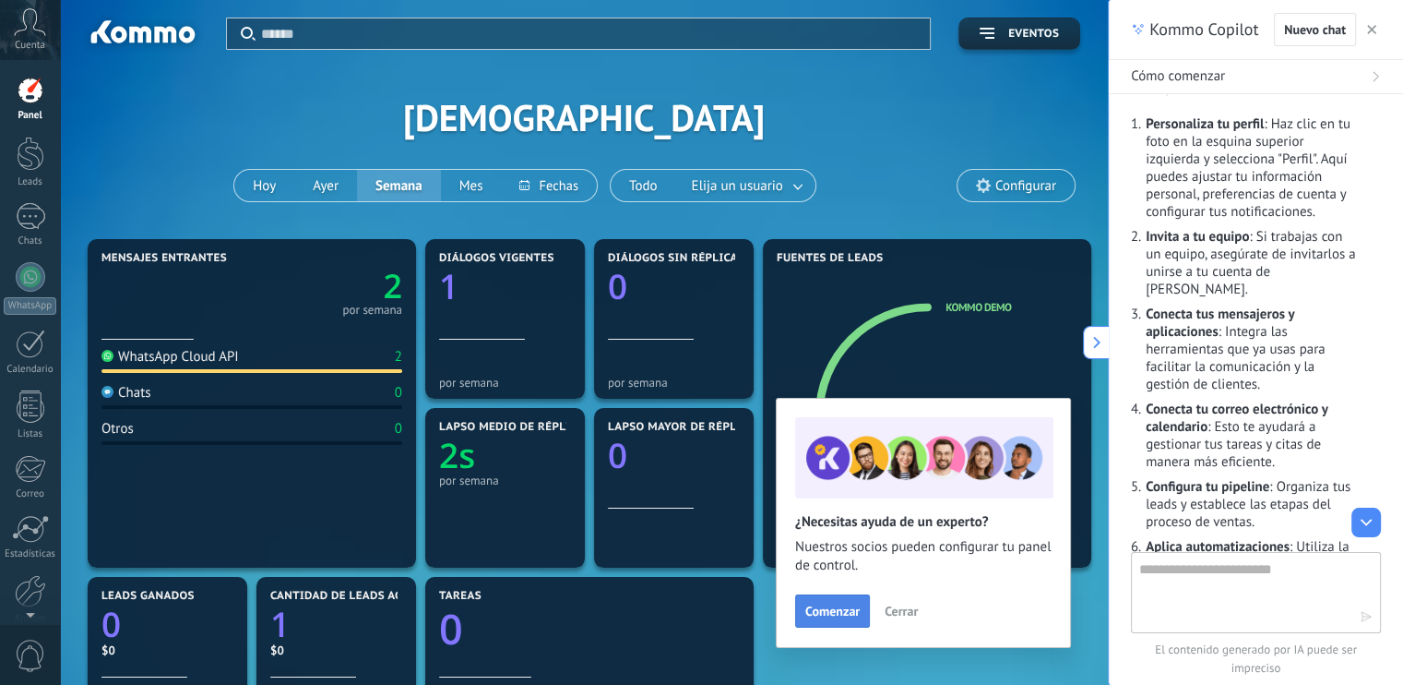
click at [825, 617] on span "Comenzar" at bounding box center [832, 610] width 54 height 13
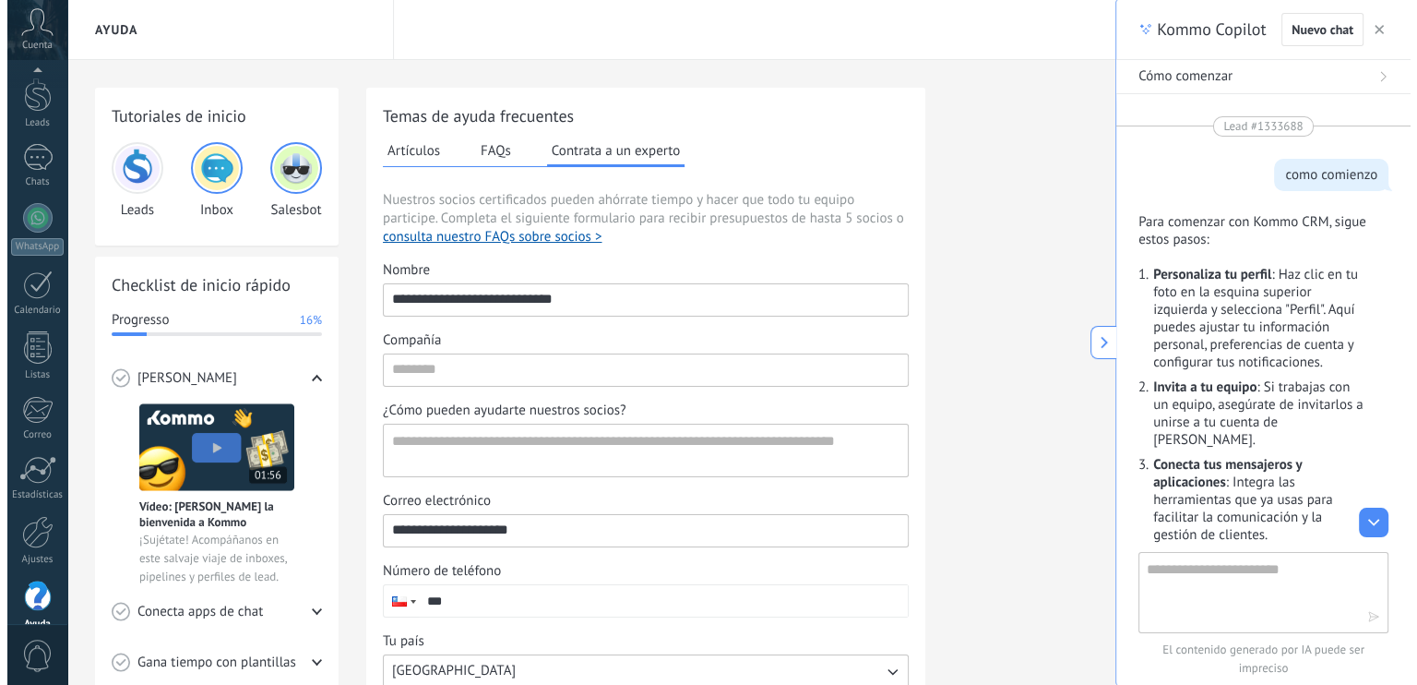
scroll to position [82, 0]
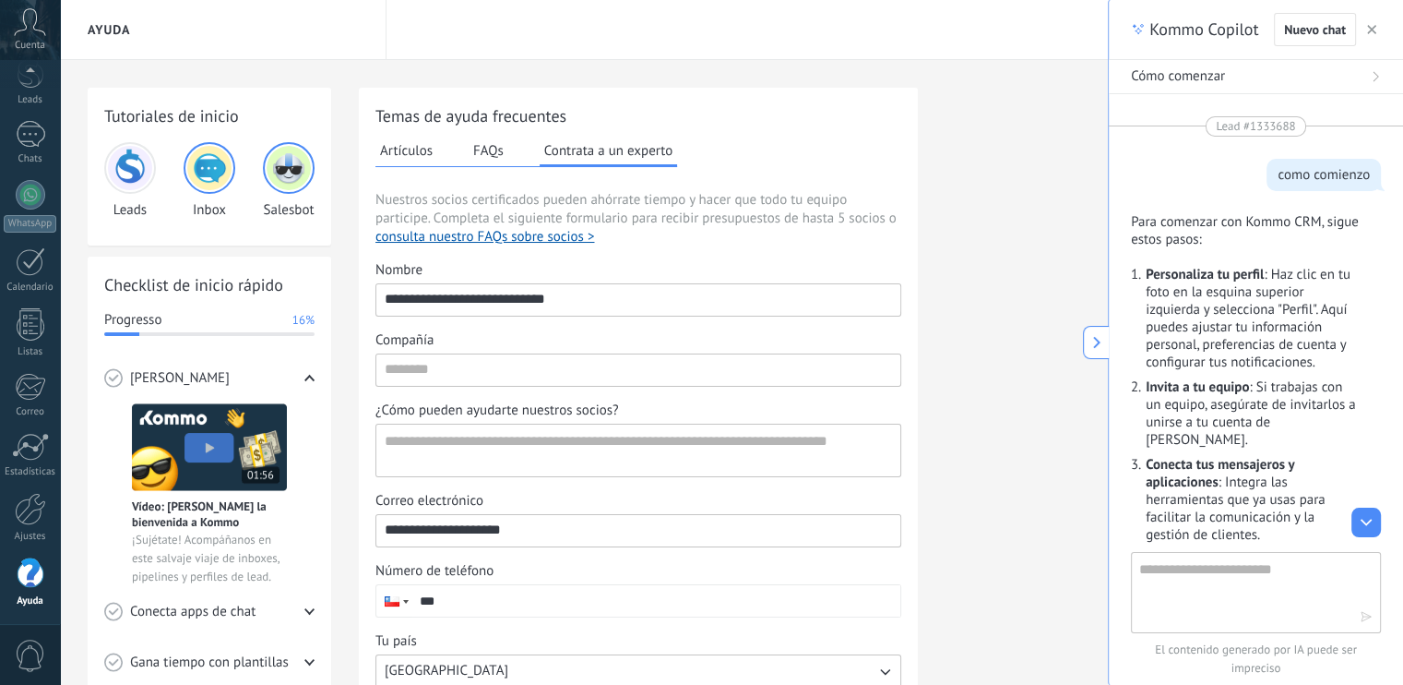
click at [26, 30] on icon at bounding box center [30, 22] width 32 height 28
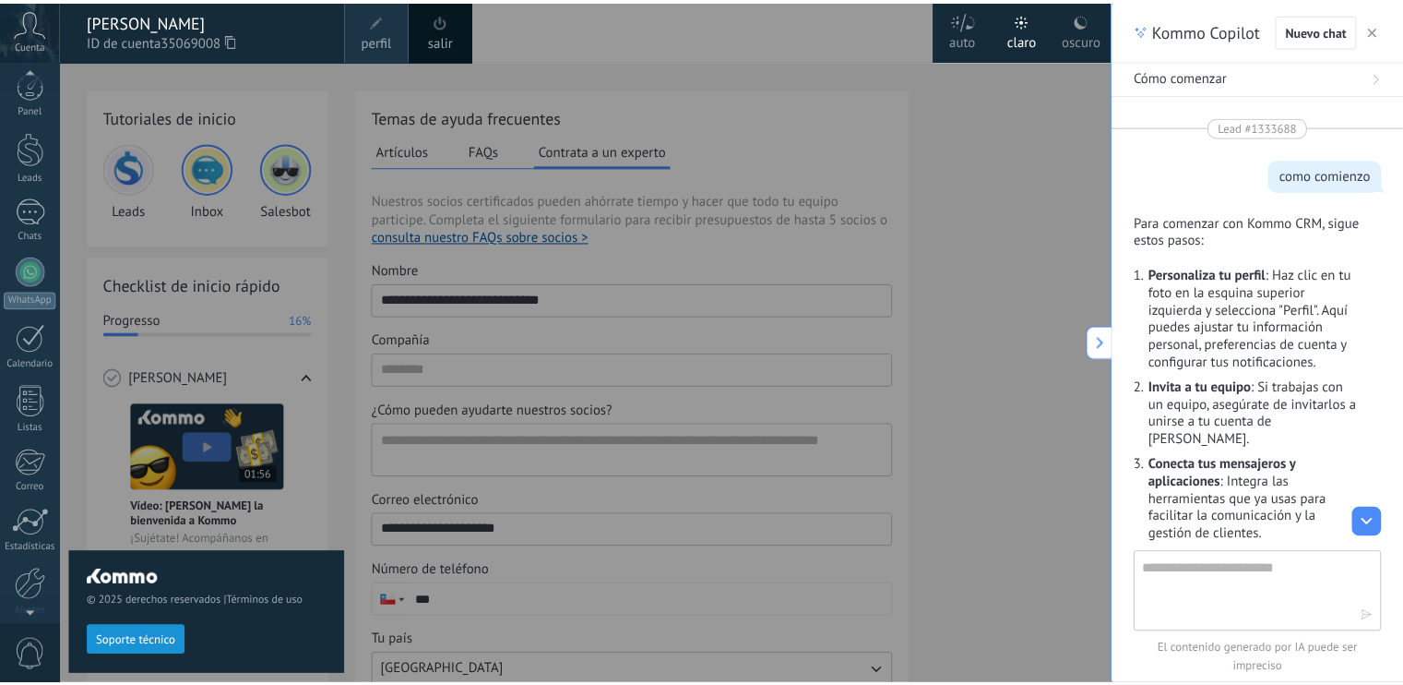
scroll to position [0, 0]
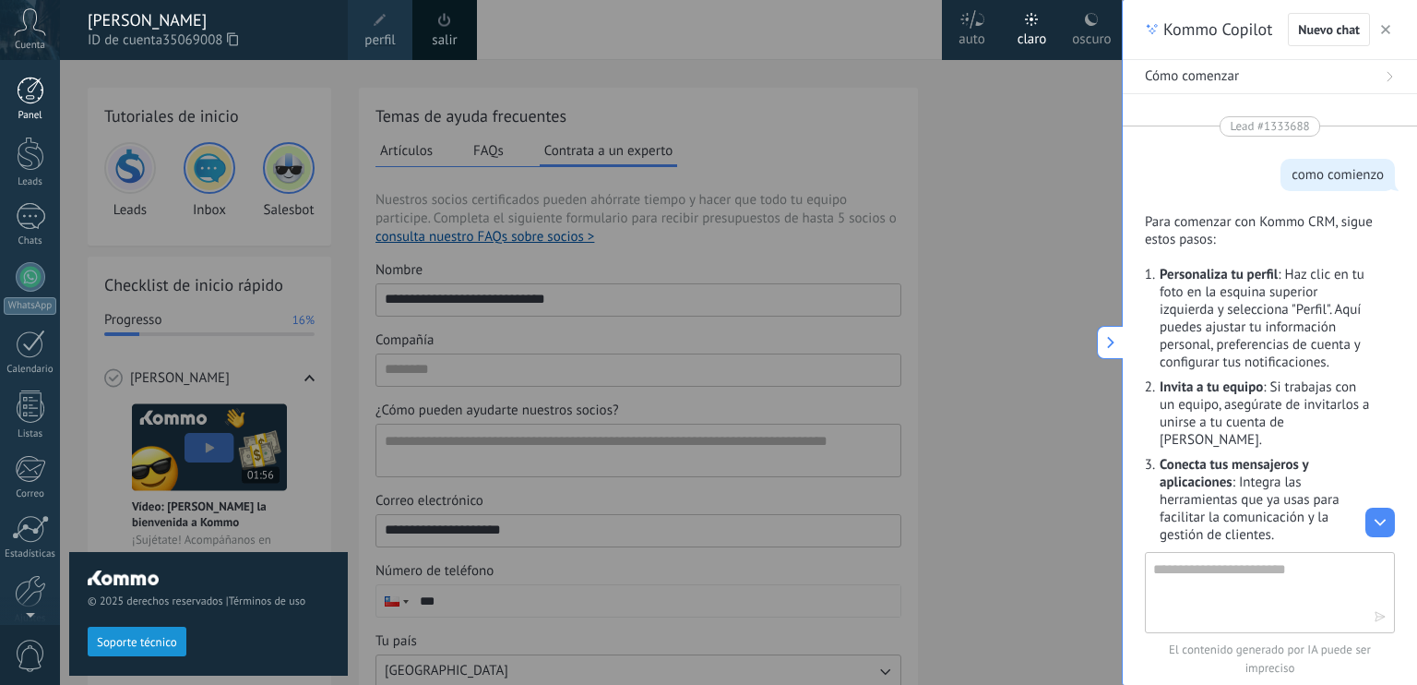
click at [30, 86] on div at bounding box center [31, 91] width 28 height 28
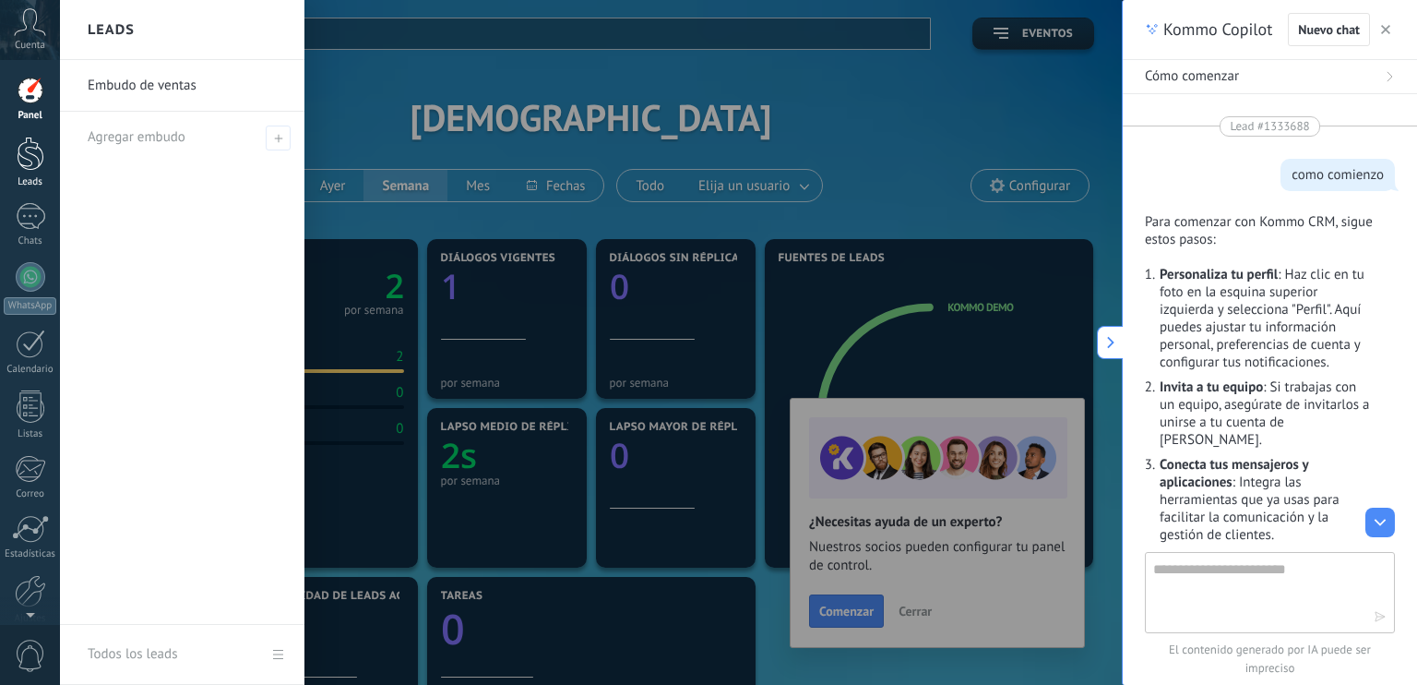
click at [30, 162] on div at bounding box center [31, 154] width 28 height 34
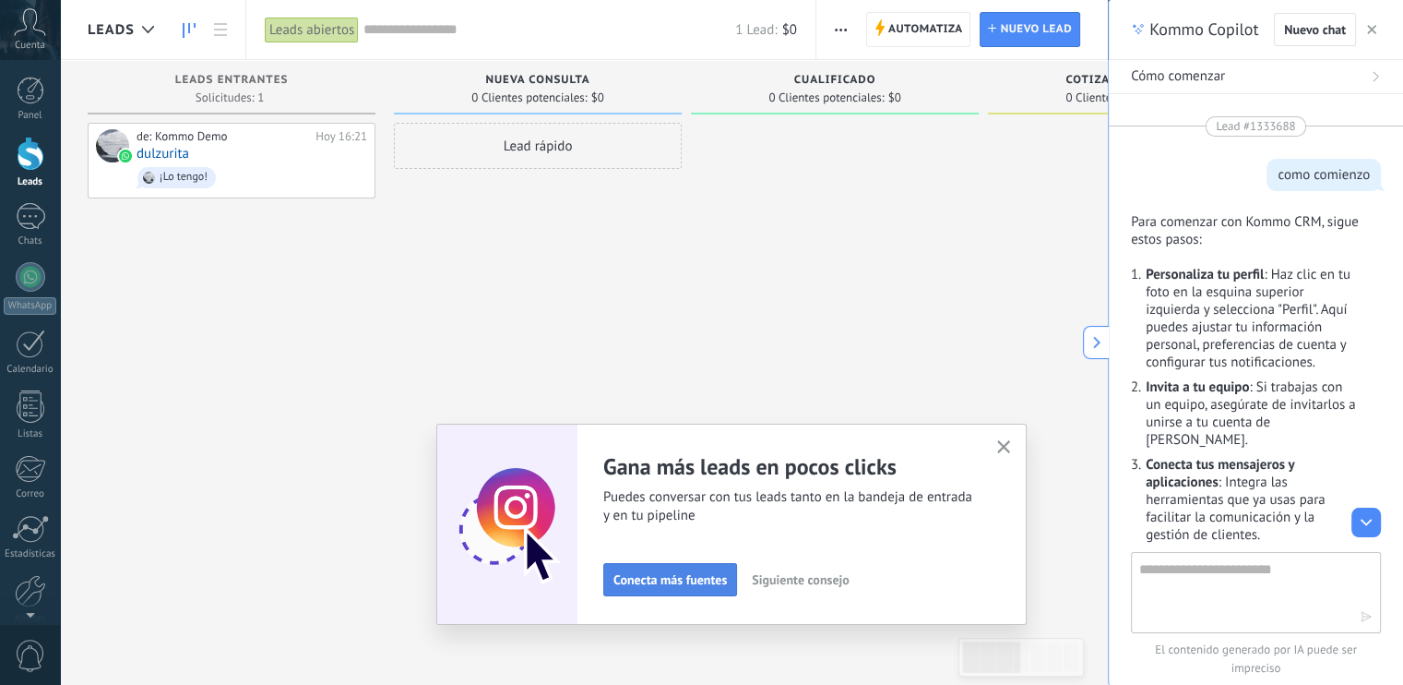
click at [676, 590] on button "Conecta más fuentes" at bounding box center [670, 579] width 134 height 33
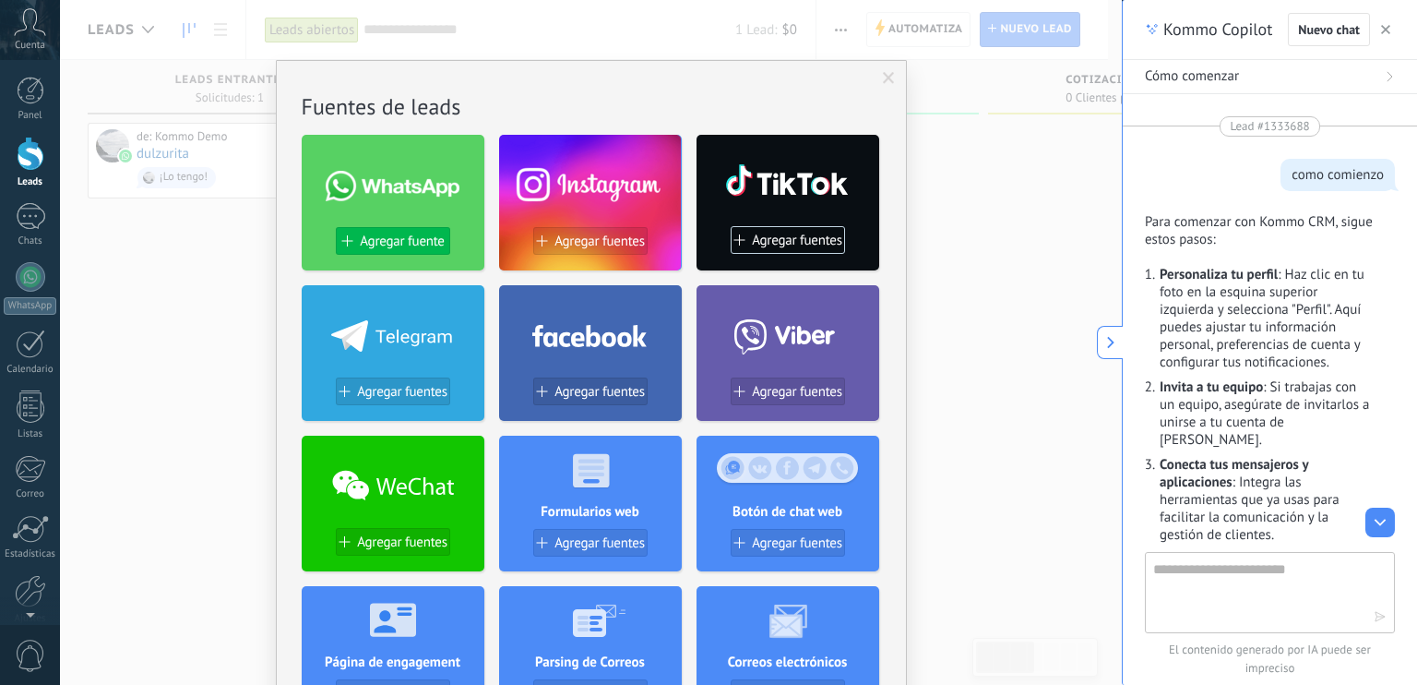
click at [381, 242] on span "Agregar fuente" at bounding box center [402, 241] width 84 height 16
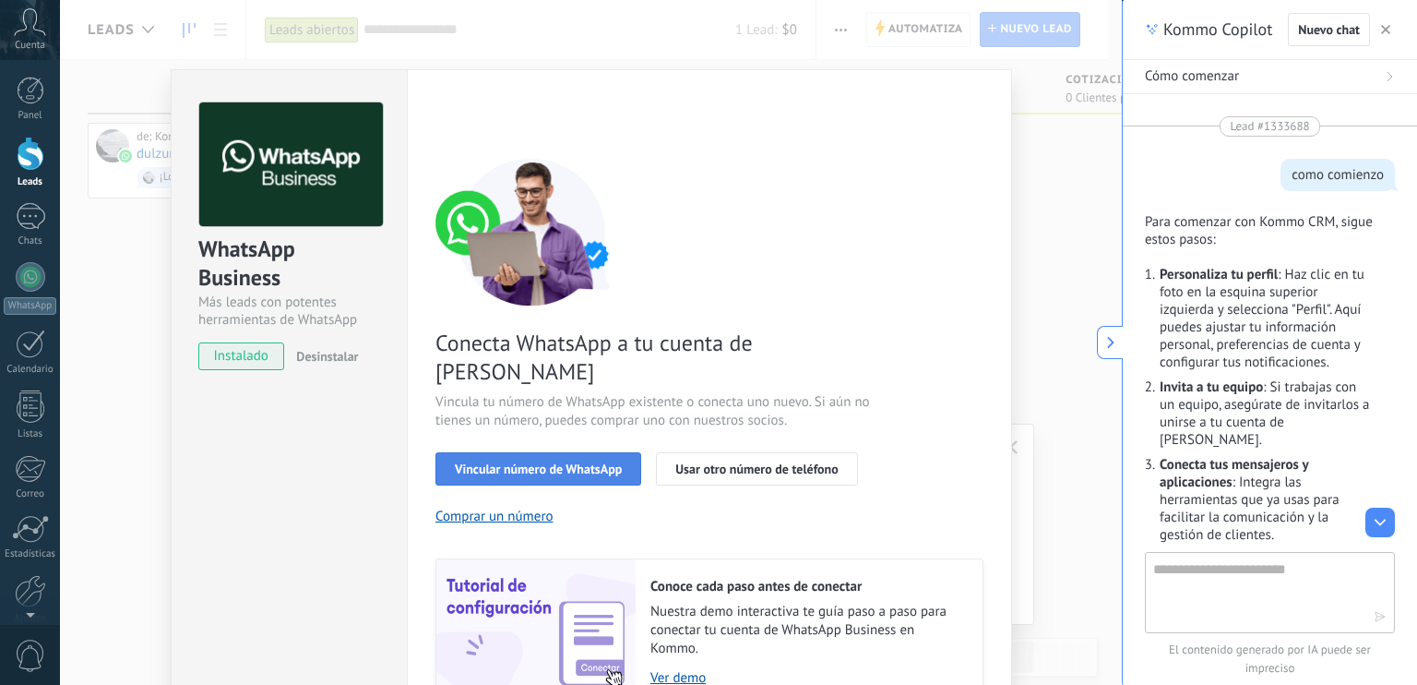
click at [528, 462] on span "Vincular número de WhatsApp" at bounding box center [538, 468] width 167 height 13
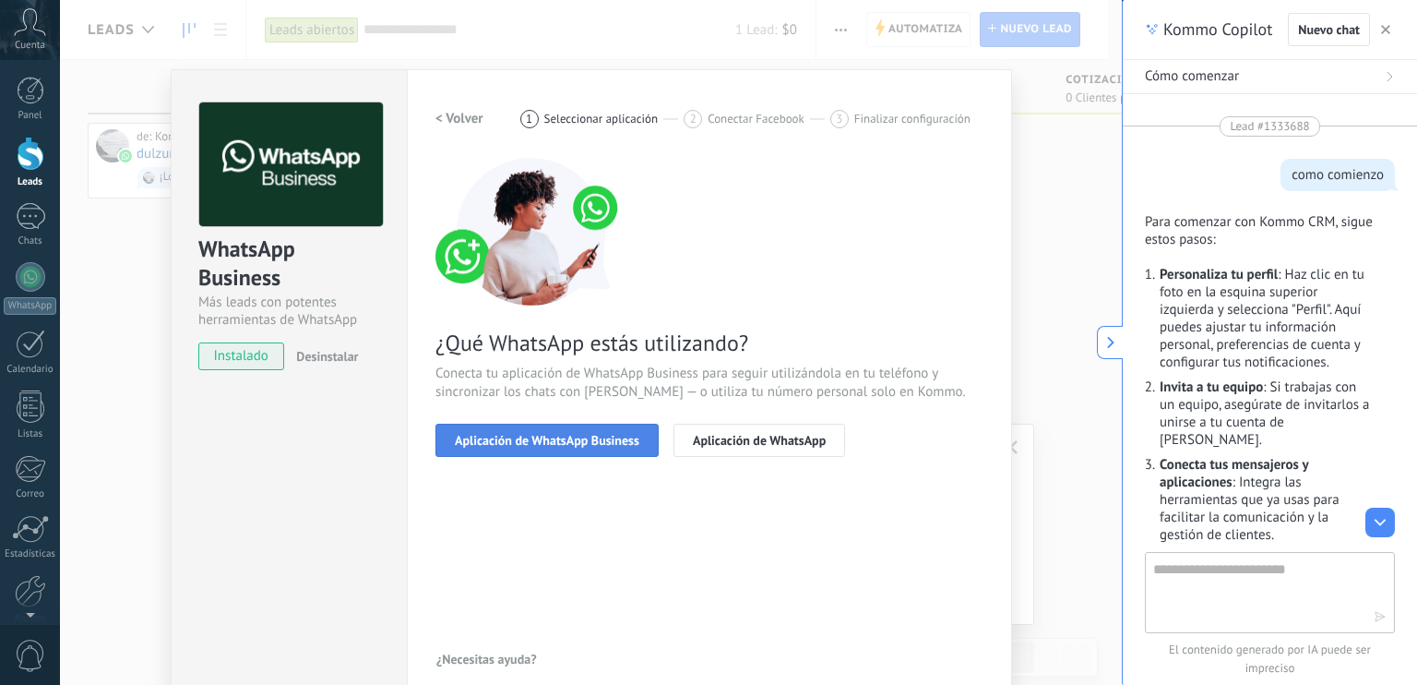
click at [544, 444] on span "Aplicación de WhatsApp Business" at bounding box center [547, 440] width 185 height 13
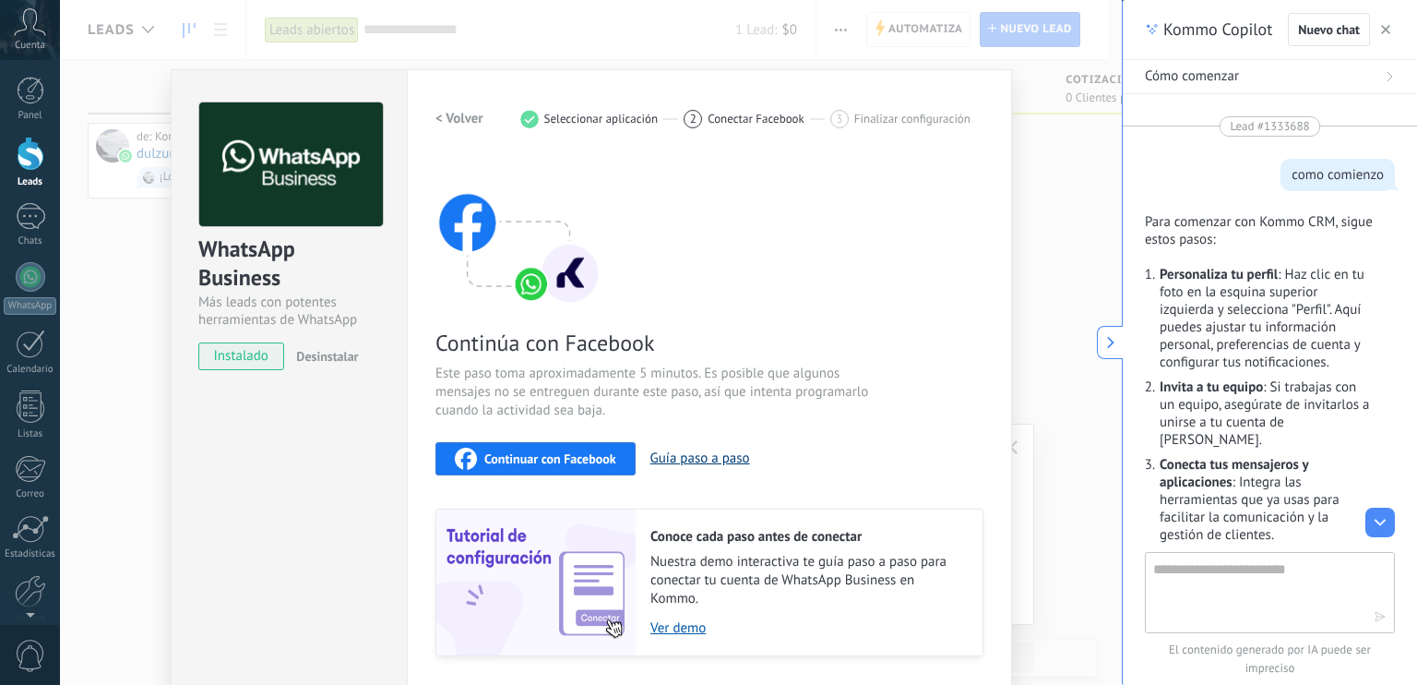
click at [717, 460] on button "Guía paso a paso" at bounding box center [700, 458] width 100 height 18
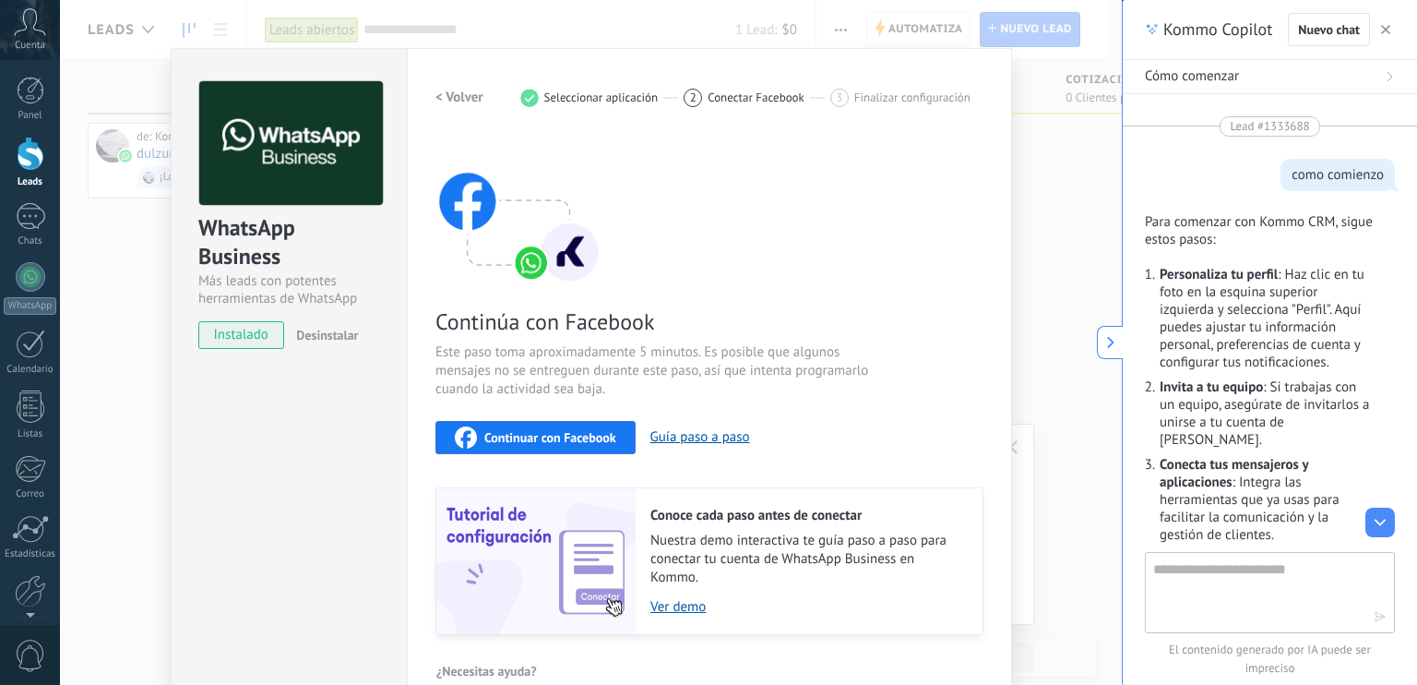
scroll to position [52, 0]
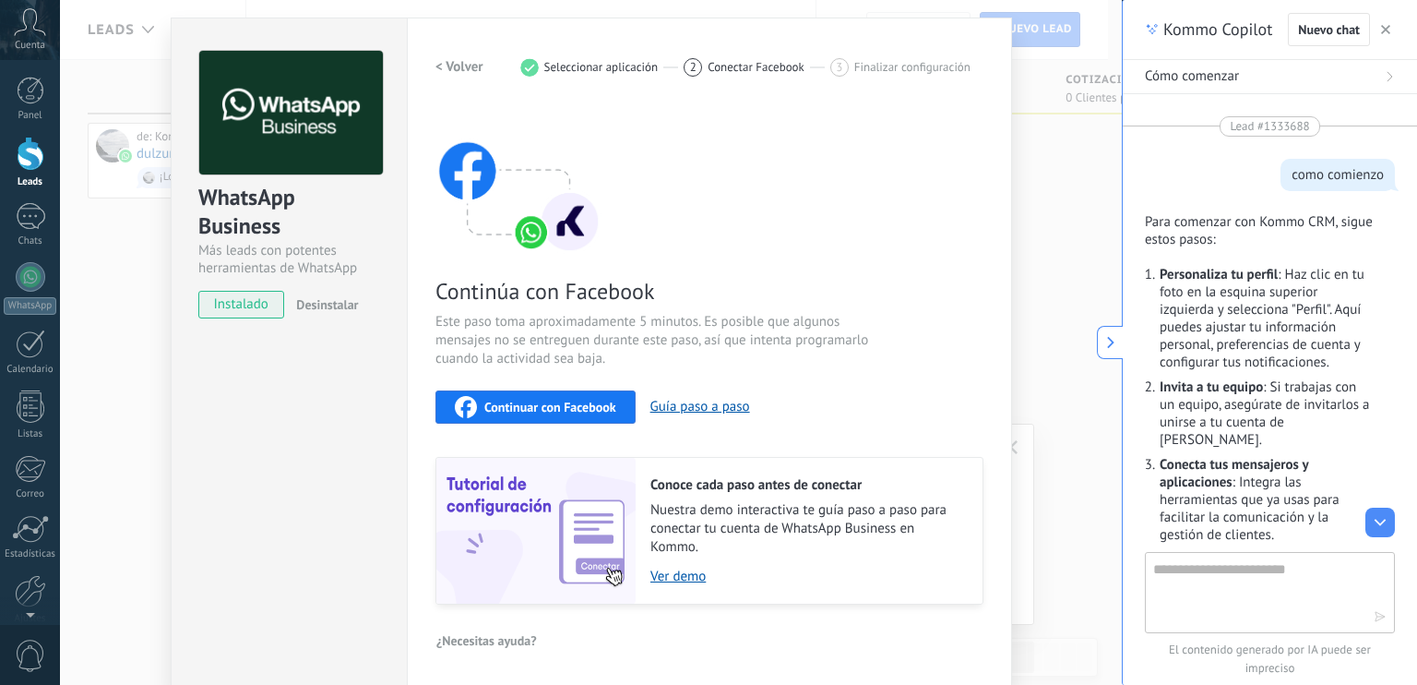
click at [471, 404] on icon "button" at bounding box center [466, 407] width 22 height 22
